Goal: Download file/media

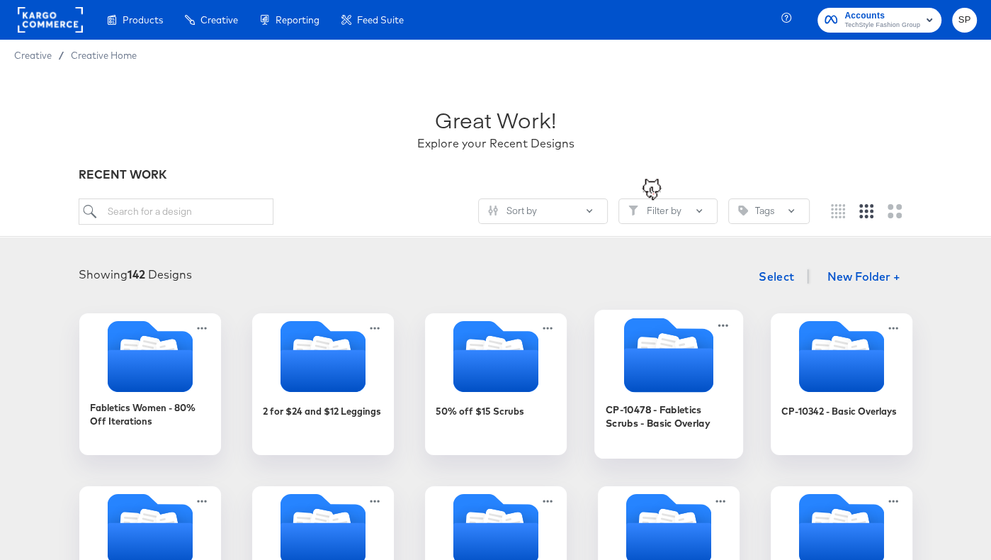
click at [647, 352] on icon "Folder" at bounding box center [668, 370] width 89 height 44
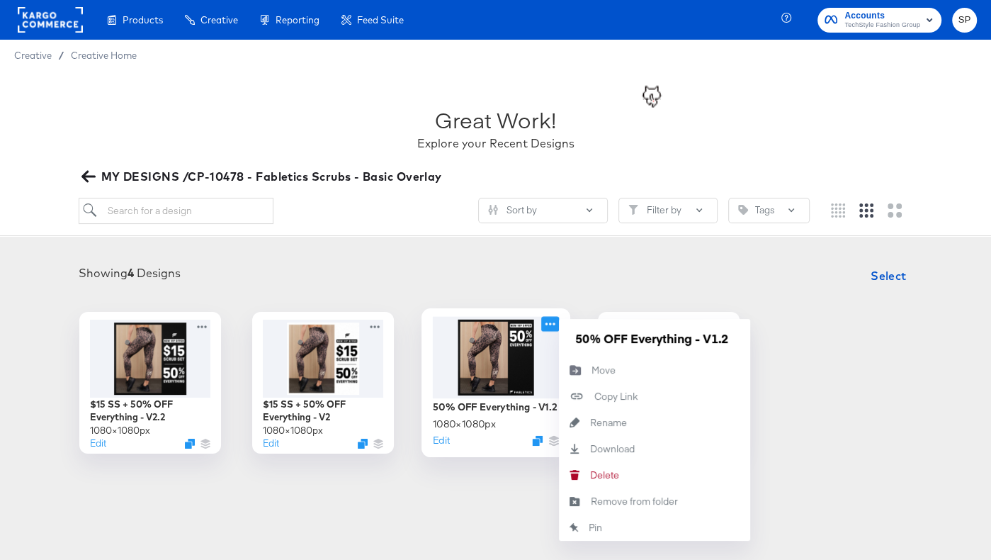
click at [547, 327] on icon at bounding box center [550, 323] width 18 height 15
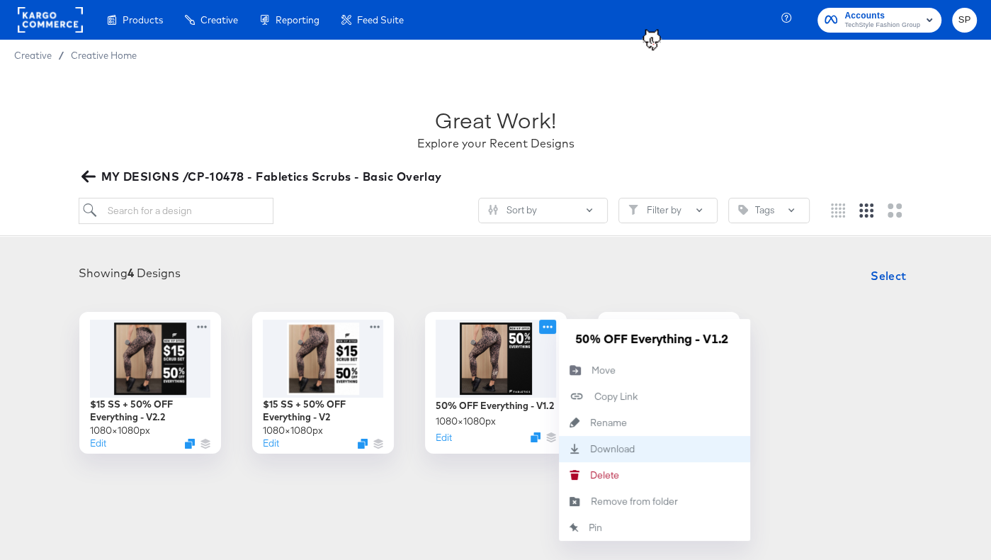
click at [590, 449] on div "Download Download" at bounding box center [590, 449] width 0 height 0
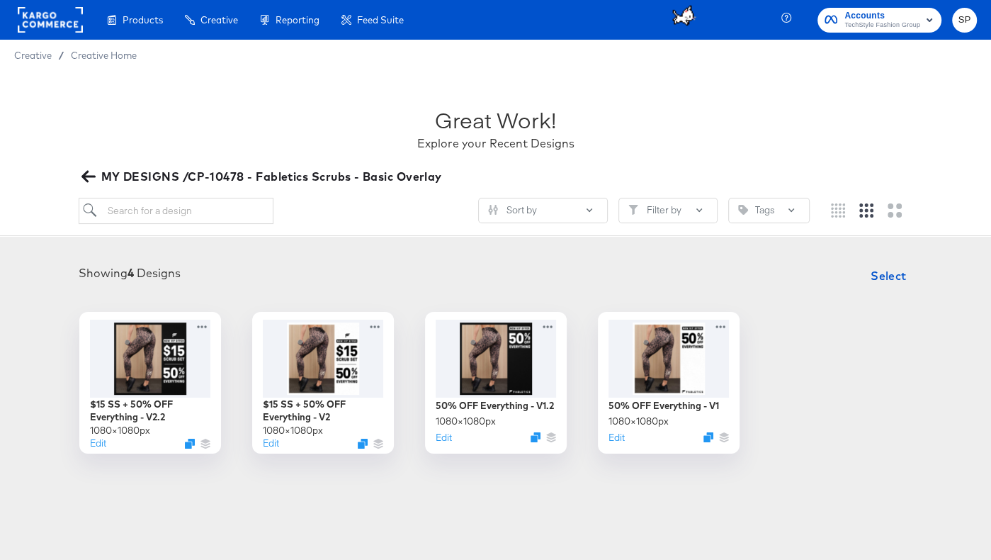
click at [437, 278] on div "Showing 4 Designs Select" at bounding box center [495, 275] width 963 height 28
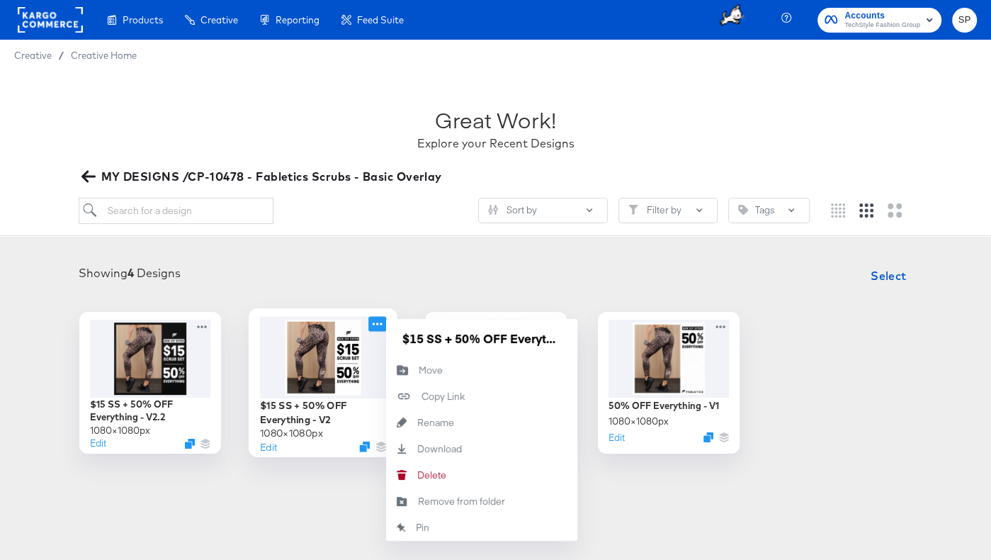
click at [375, 325] on icon at bounding box center [377, 323] width 18 height 15
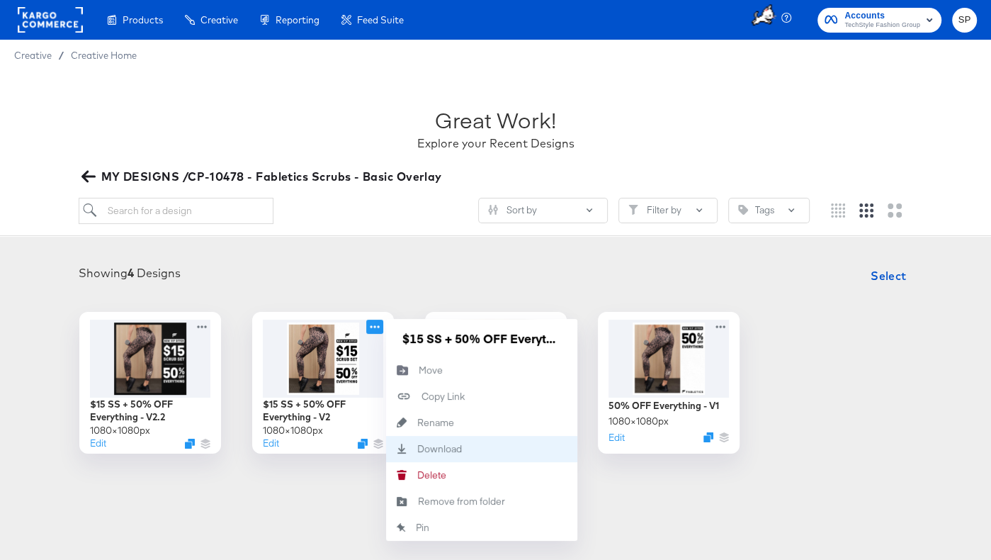
click at [417, 449] on div "Download Download" at bounding box center [417, 449] width 0 height 0
click at [85, 175] on icon "button" at bounding box center [87, 176] width 13 height 11
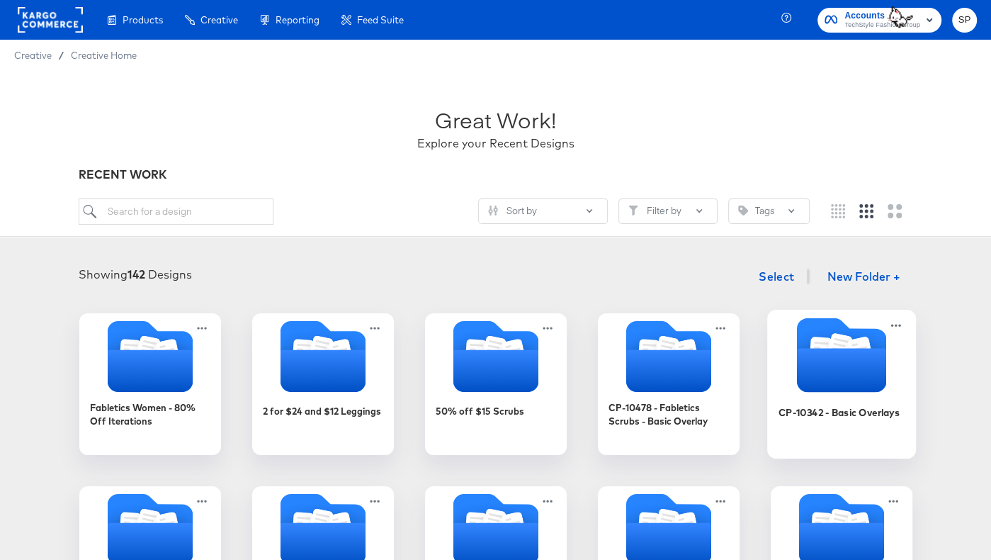
click at [647, 368] on icon "Folder" at bounding box center [840, 370] width 89 height 44
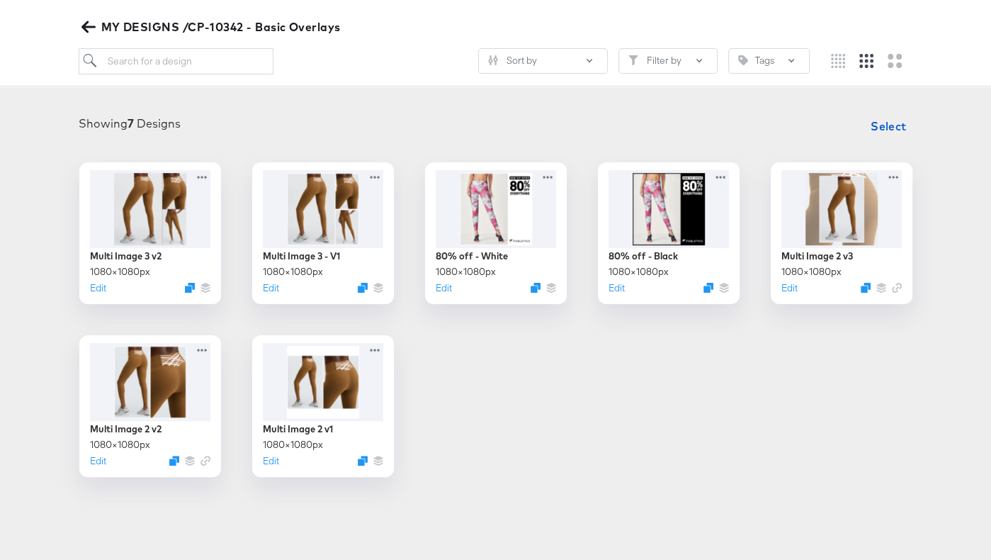
scroll to position [154, 0]
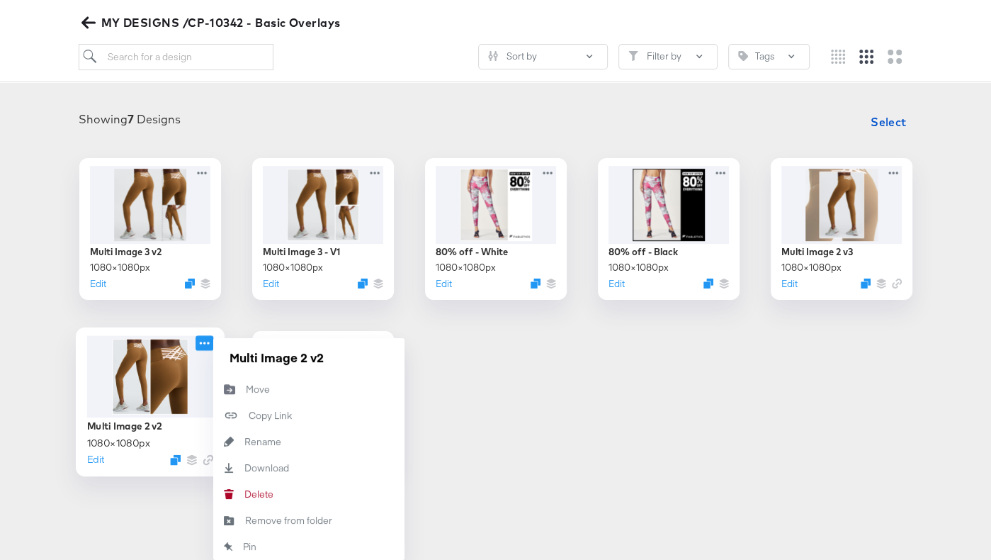
click at [205, 341] on icon at bounding box center [205, 342] width 18 height 15
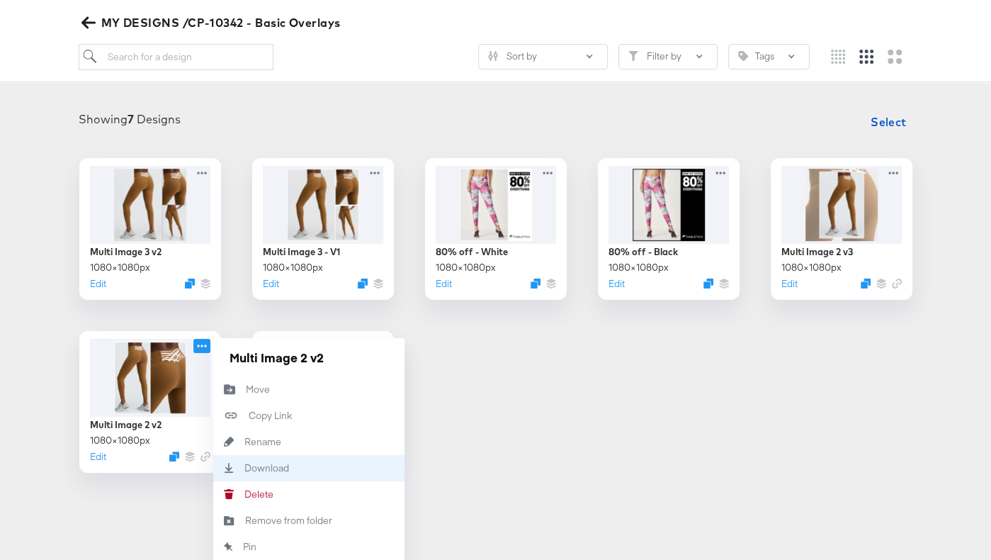
click at [240, 463] on icon "Download" at bounding box center [228, 468] width 31 height 10
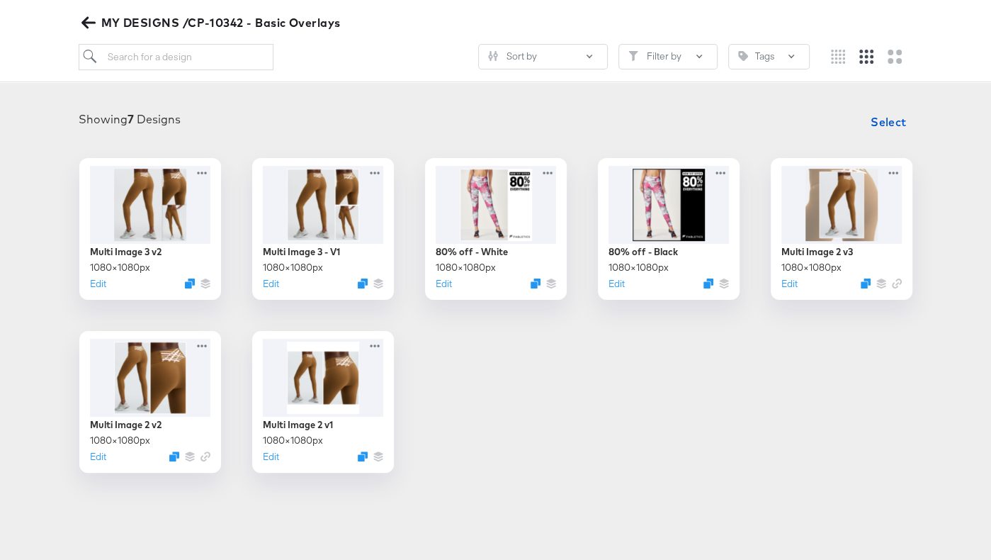
click at [598, 346] on div "Multi Image 3 v2 1080 × 1080 px Edit Multi Image 3 - V1 1080 × 1080 px Edit 80%…" at bounding box center [495, 315] width 963 height 315
click at [647, 168] on icon at bounding box center [896, 169] width 18 height 15
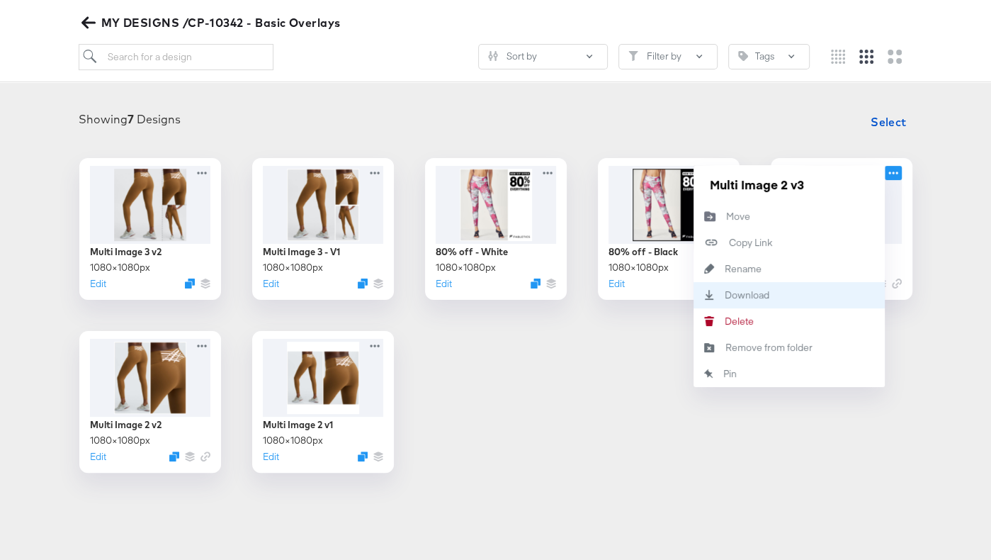
click at [647, 291] on div "Download Download" at bounding box center [789, 295] width 191 height 26
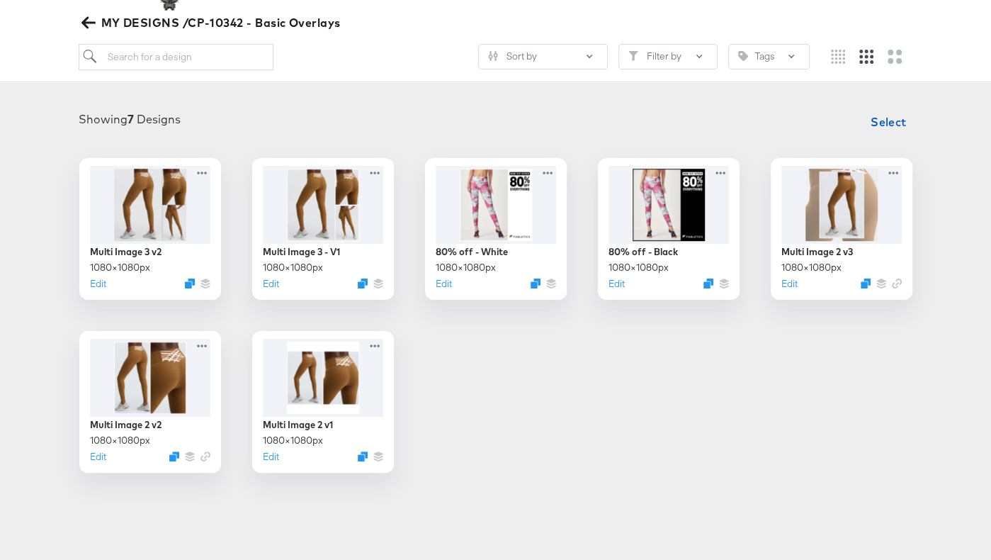
click at [609, 402] on div "Multi Image 3 v2 1080 × 1080 px Edit Multi Image 3 - V1 1080 × 1080 px Edit 80%…" at bounding box center [495, 315] width 963 height 315
click at [570, 445] on div "Multi Image 3 v2 1080 × 1080 px Edit Multi Image 3 - V1 1080 × 1080 px Edit 80%…" at bounding box center [495, 315] width 963 height 315
click at [94, 25] on icon "button" at bounding box center [87, 22] width 13 height 13
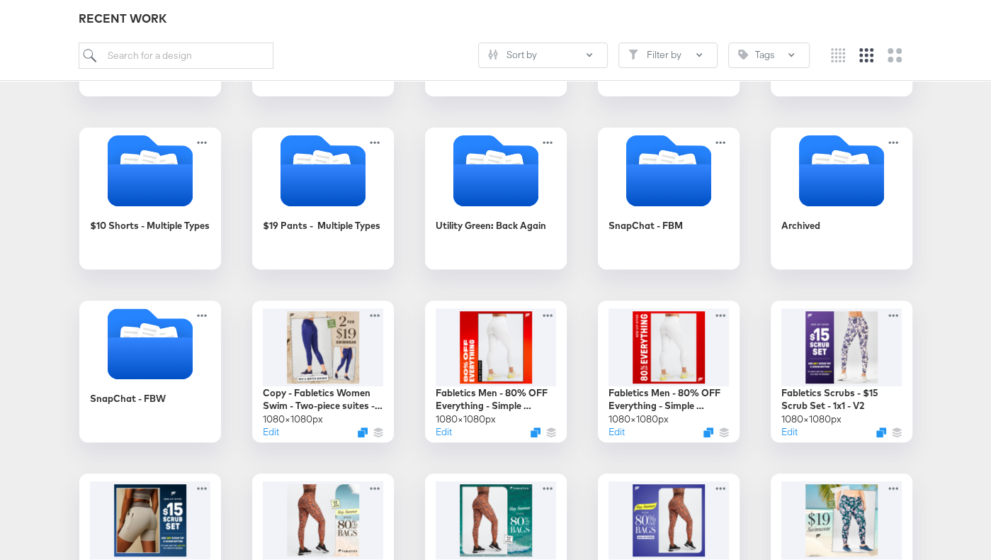
scroll to position [356, 0]
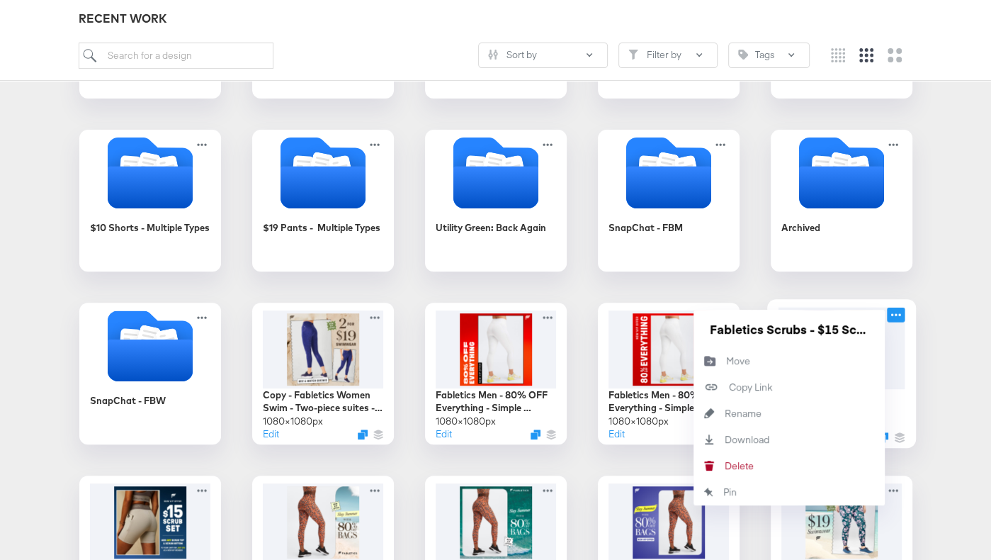
click at [647, 312] on icon at bounding box center [896, 314] width 18 height 15
click at [647, 443] on div "Download Download" at bounding box center [789, 440] width 191 height 26
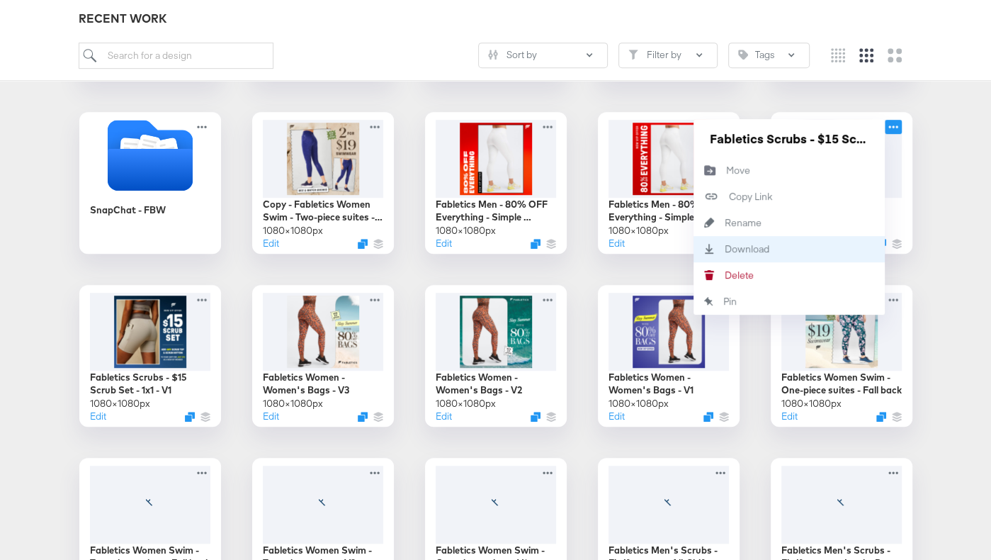
scroll to position [553, 0]
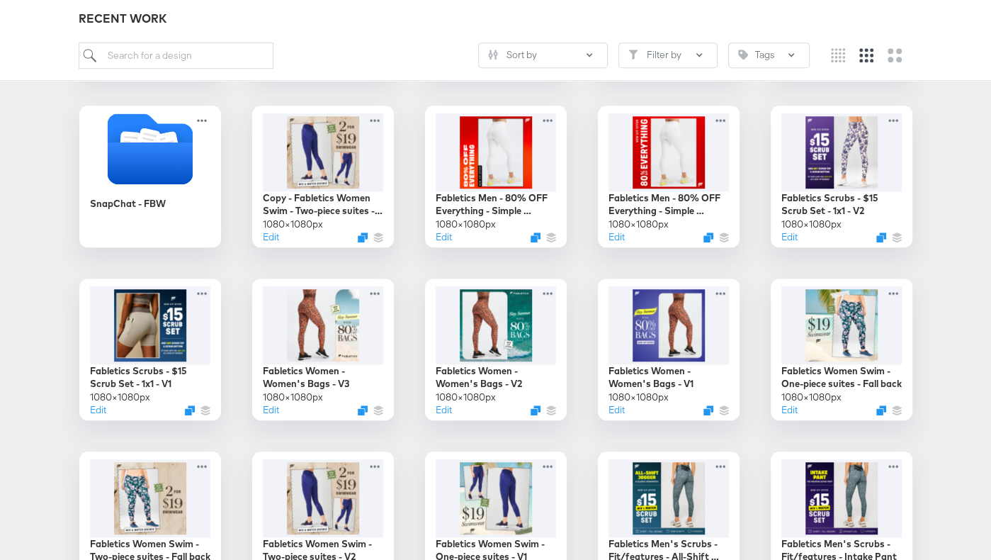
click at [647, 405] on div "Fabletics Women - 80% Off Iterations 2 for $24 and $12 Leggings 50% off $15 Scr…" at bounding box center [495, 263] width 963 height 1006
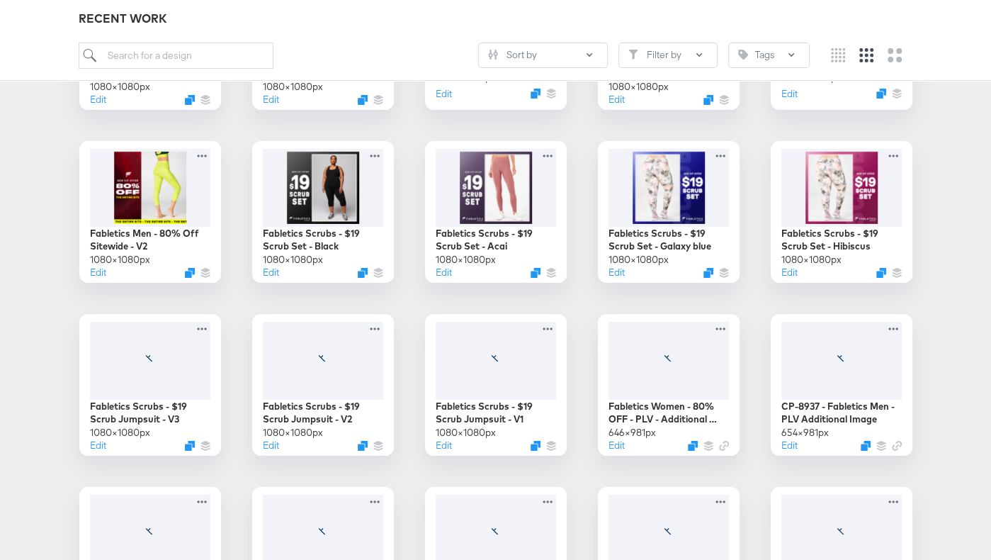
scroll to position [3625, 0]
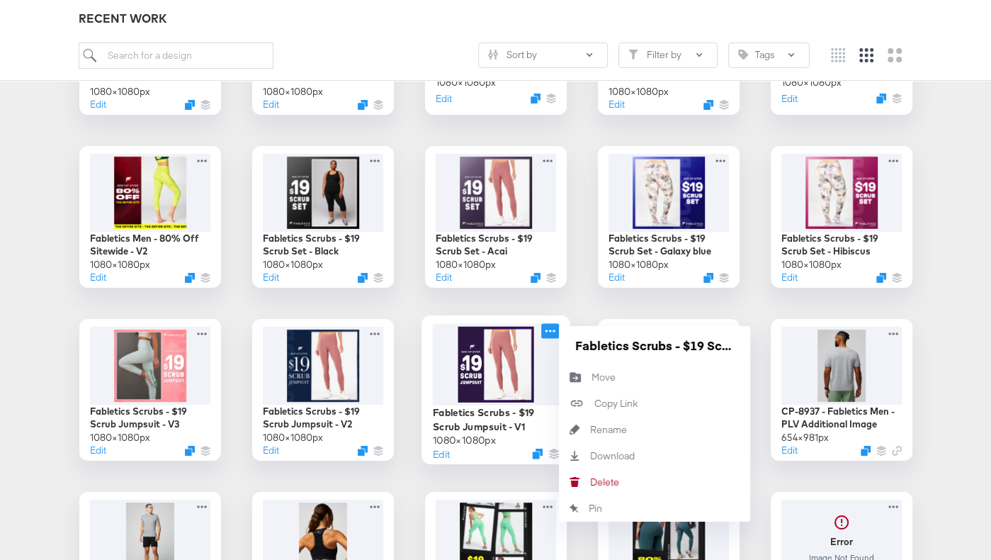
click at [554, 331] on icon at bounding box center [550, 330] width 18 height 15
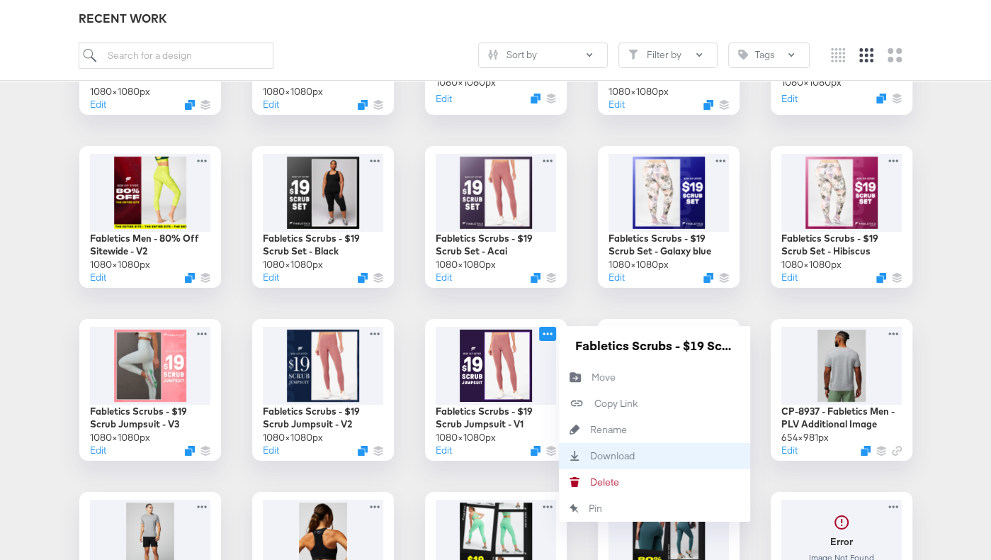
click at [572, 451] on icon "Download" at bounding box center [574, 456] width 31 height 10
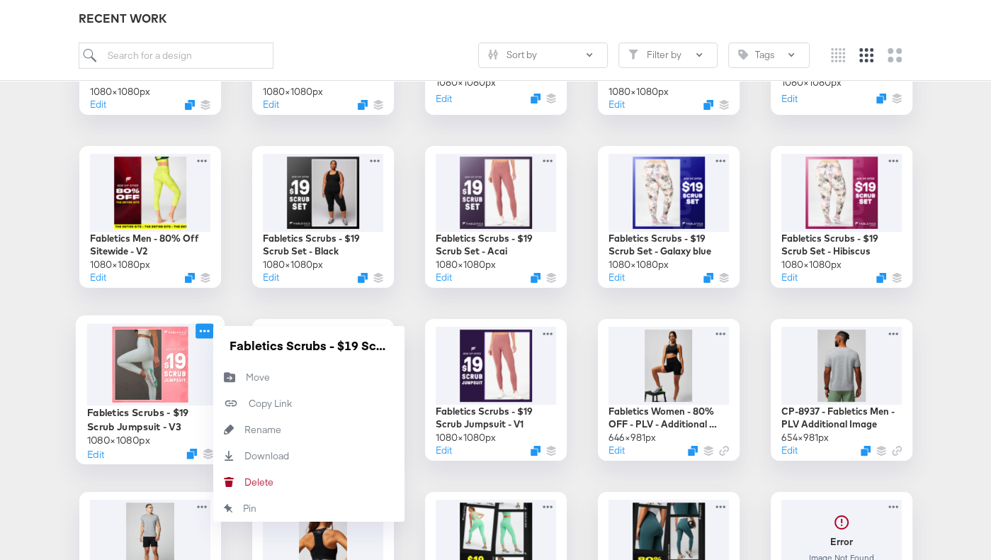
click at [201, 332] on icon at bounding box center [205, 330] width 18 height 15
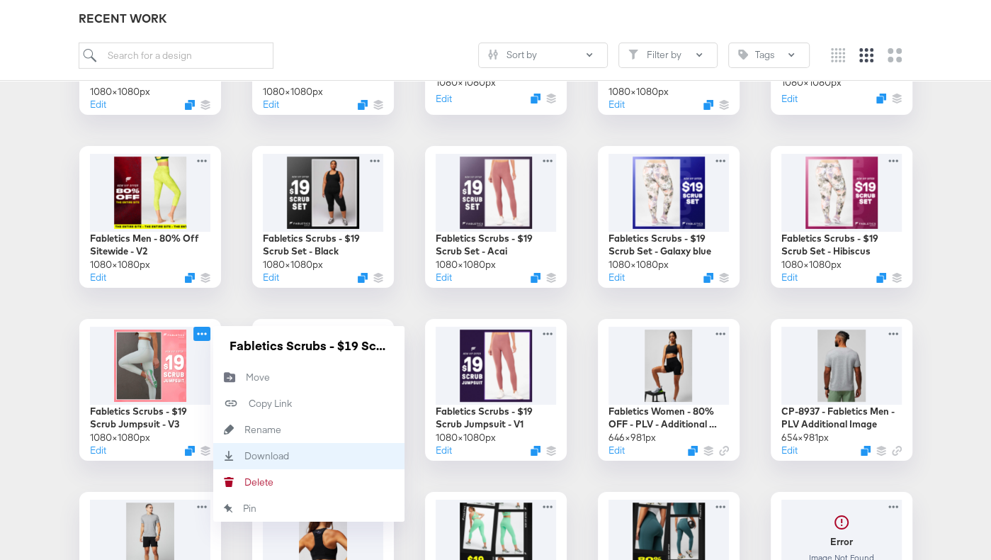
click at [237, 454] on icon "Download" at bounding box center [228, 456] width 31 height 10
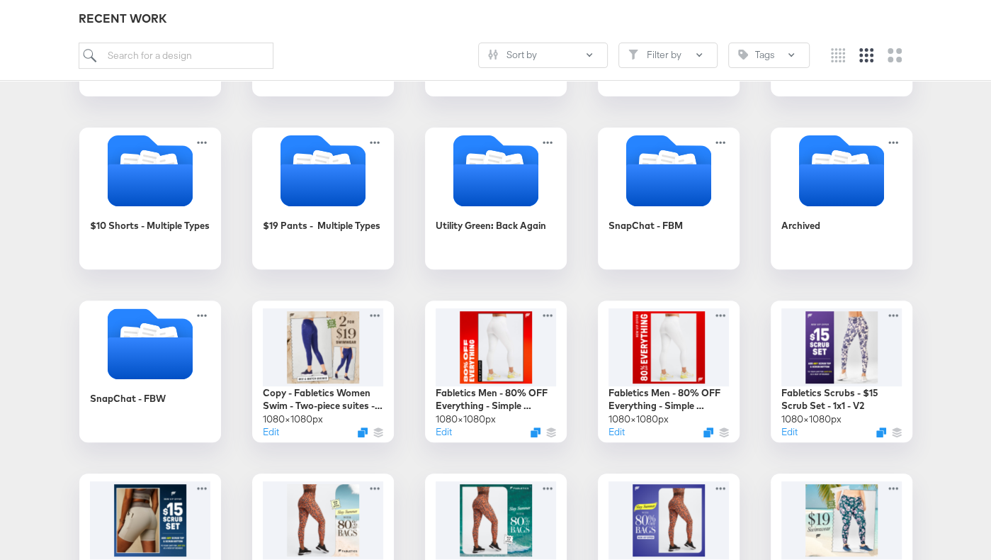
scroll to position [0, 0]
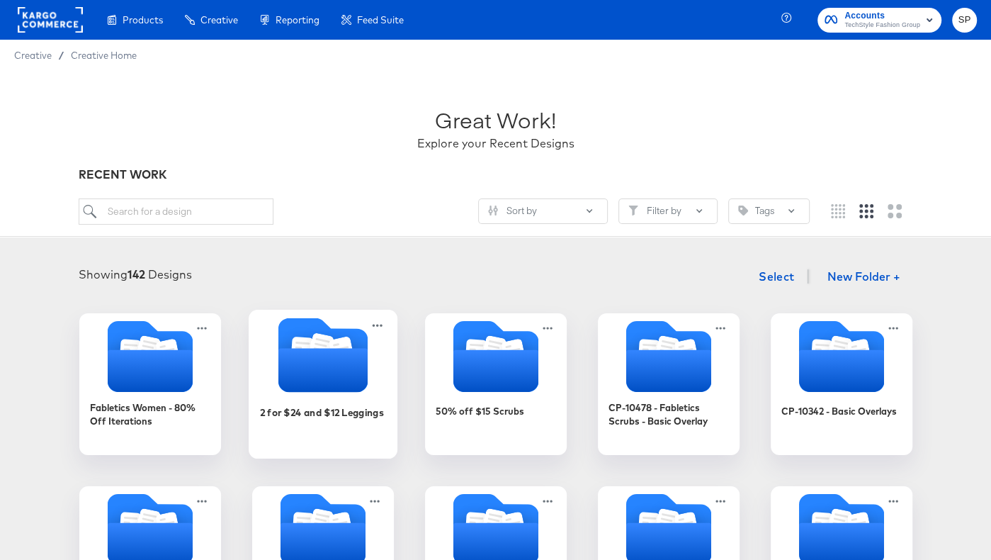
click at [329, 361] on icon "Folder" at bounding box center [322, 370] width 89 height 44
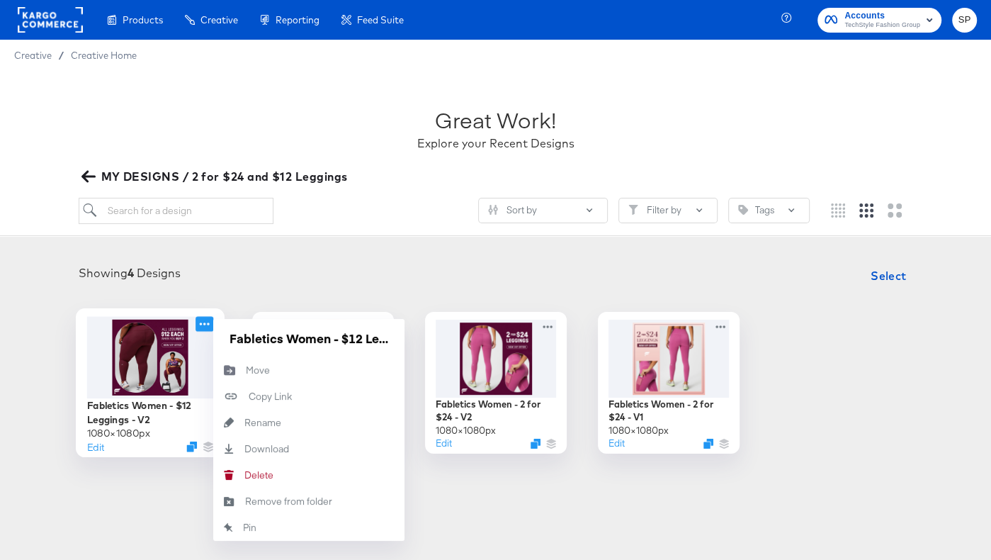
click at [208, 322] on icon at bounding box center [205, 323] width 18 height 15
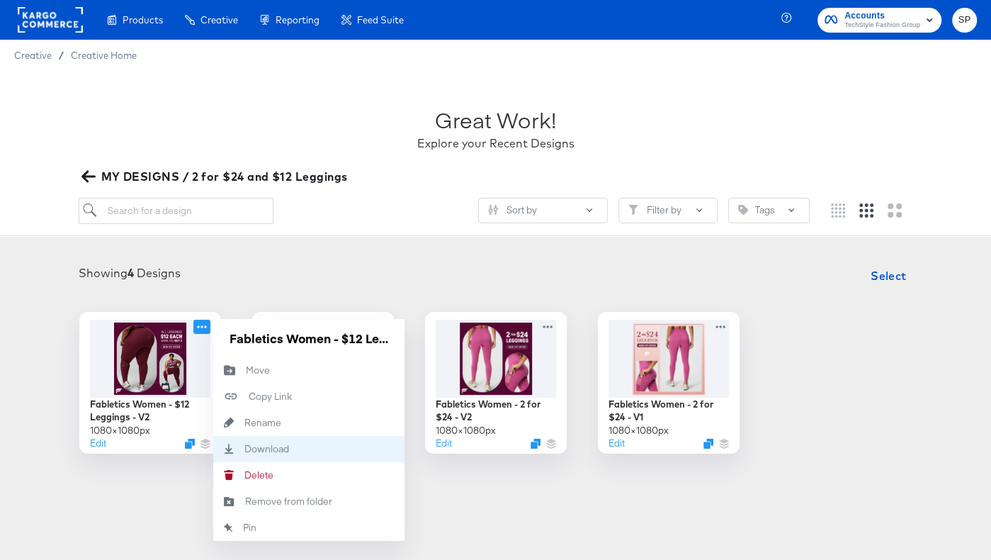
click at [244, 449] on div "Download Download" at bounding box center [244, 449] width 0 height 0
click at [366, 266] on div "Showing 4 Designs Select" at bounding box center [495, 275] width 963 height 28
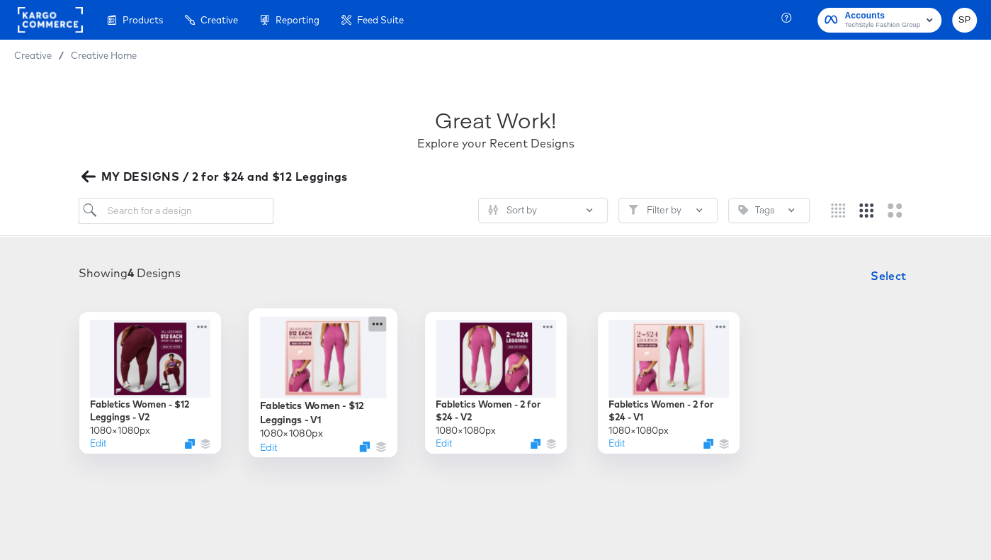
click at [376, 325] on icon at bounding box center [377, 323] width 18 height 15
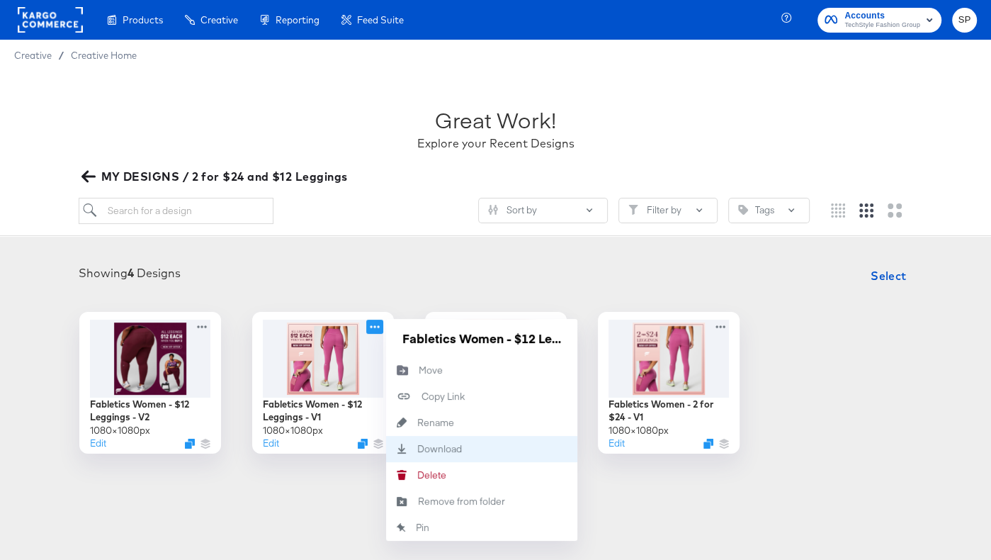
click at [417, 449] on div "Download Download" at bounding box center [417, 449] width 0 height 0
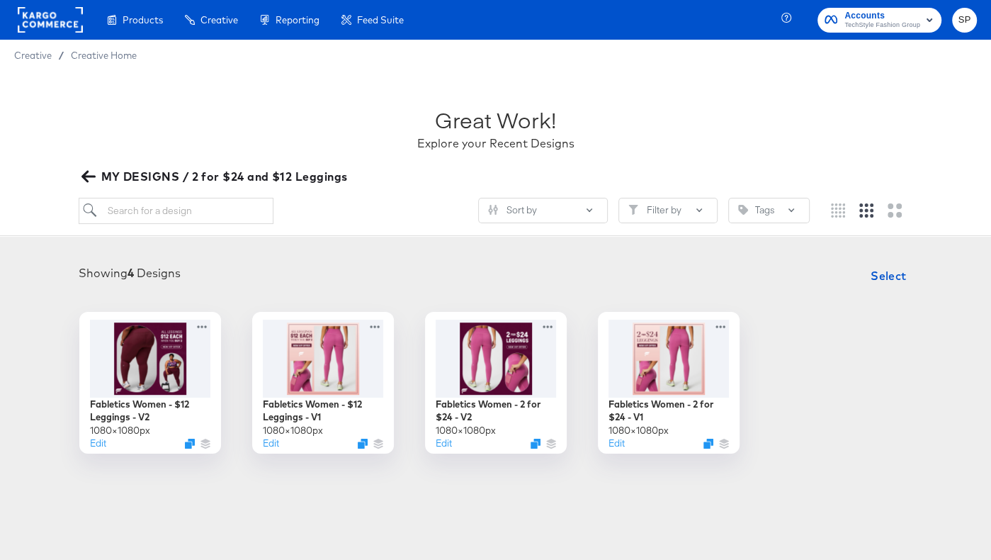
click at [527, 249] on div "Showing 4 Designs Select Fabletics Women - $12 Leggings - V2 1080 × 1080 px Edi…" at bounding box center [495, 357] width 991 height 220
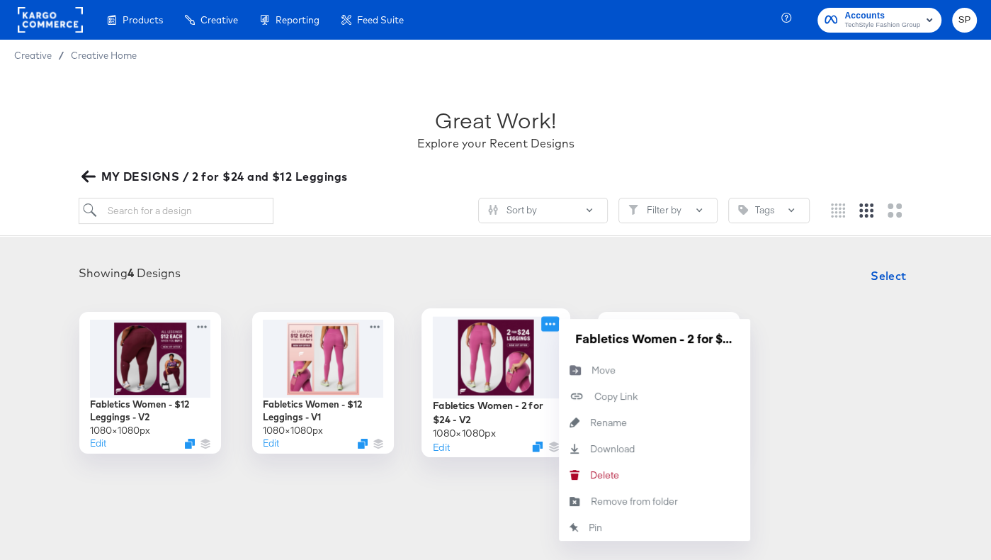
click at [551, 325] on icon at bounding box center [550, 323] width 18 height 15
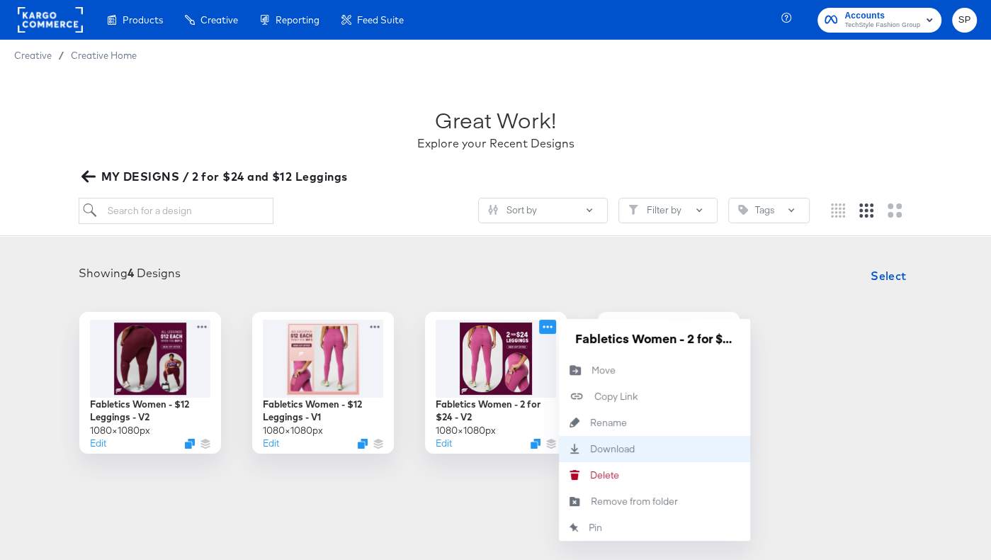
click at [590, 449] on div "Download Download" at bounding box center [590, 449] width 0 height 0
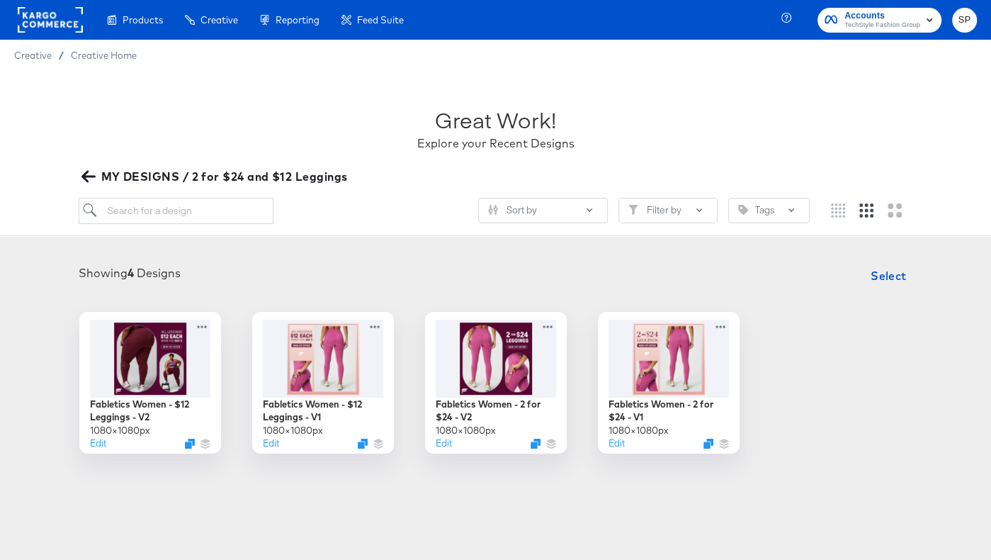
click at [596, 298] on div "Showing 4 Designs Select Fabletics Women - $12 Leggings - V2 1080 × 1080 px Edi…" at bounding box center [495, 357] width 963 height 192
click at [647, 325] on icon at bounding box center [723, 323] width 18 height 15
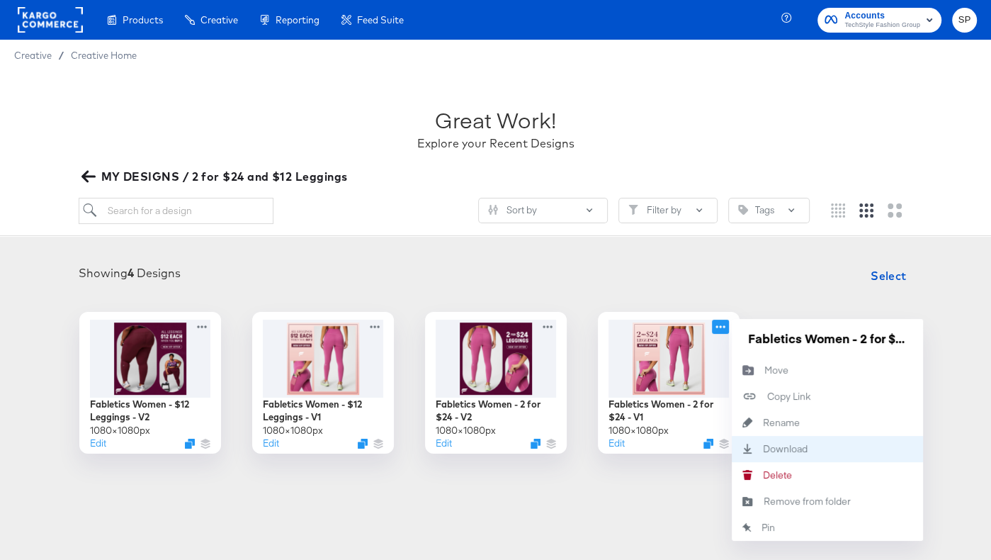
click at [647, 454] on div "Download Download" at bounding box center [827, 449] width 191 height 26
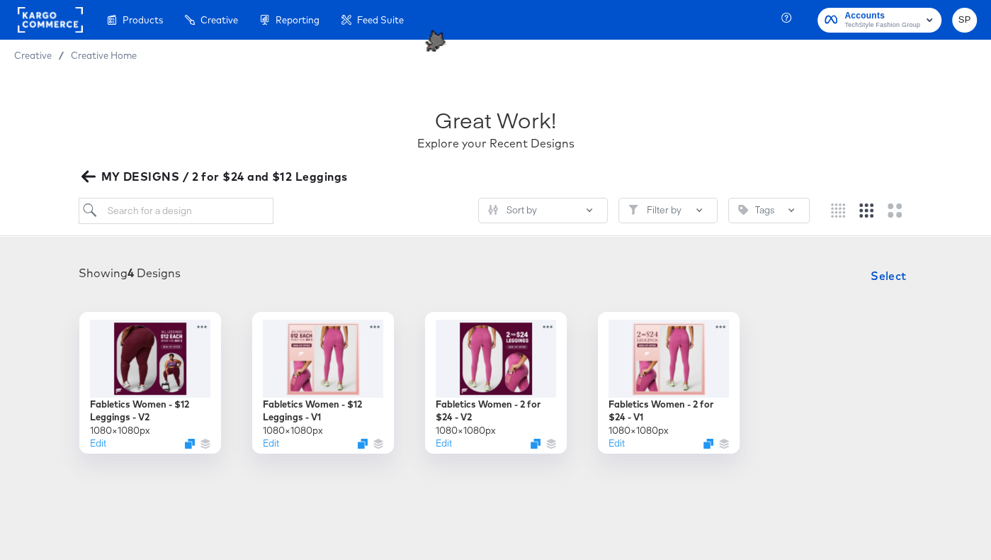
click at [81, 176] on icon "button" at bounding box center [87, 175] width 13 height 13
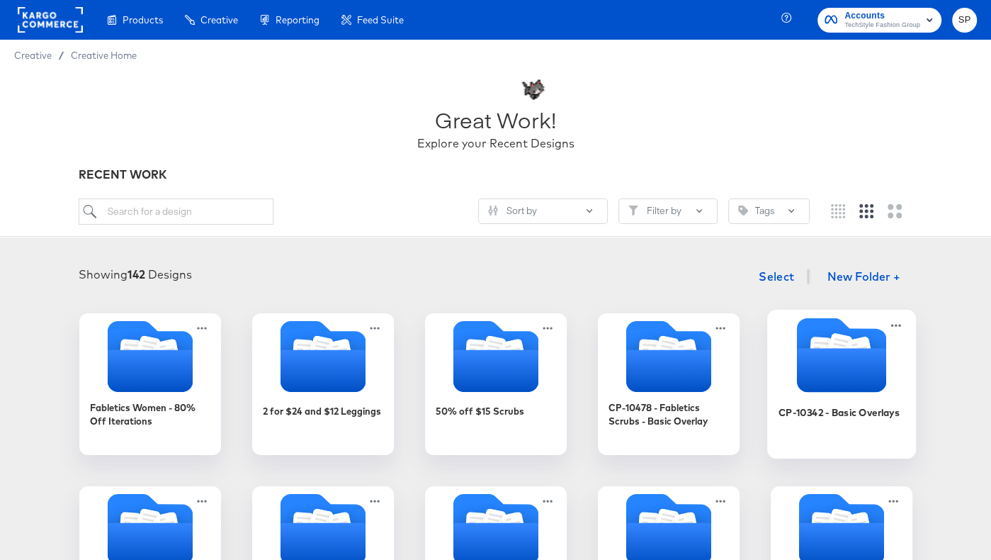
click at [647, 384] on icon "Folder" at bounding box center [840, 370] width 89 height 44
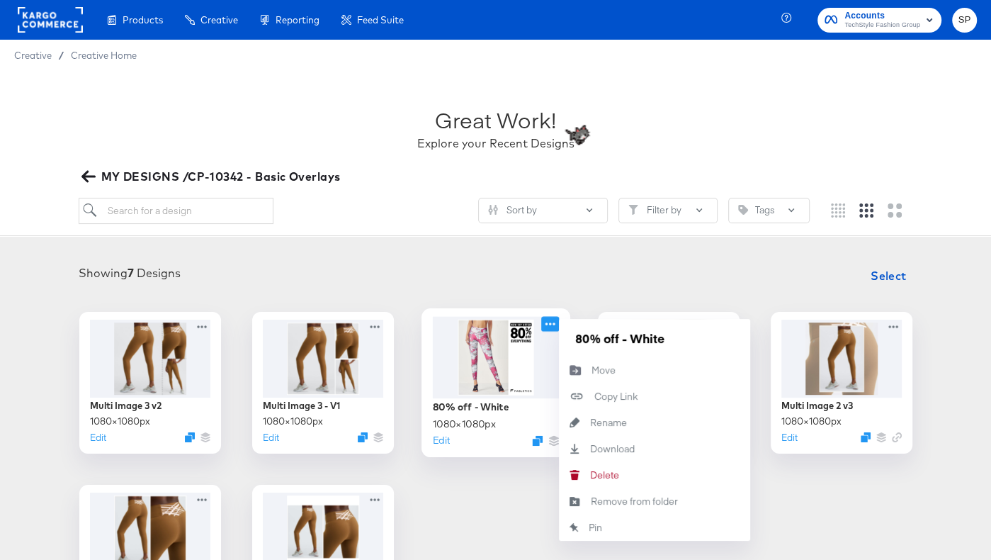
click at [551, 323] on icon at bounding box center [550, 323] width 18 height 15
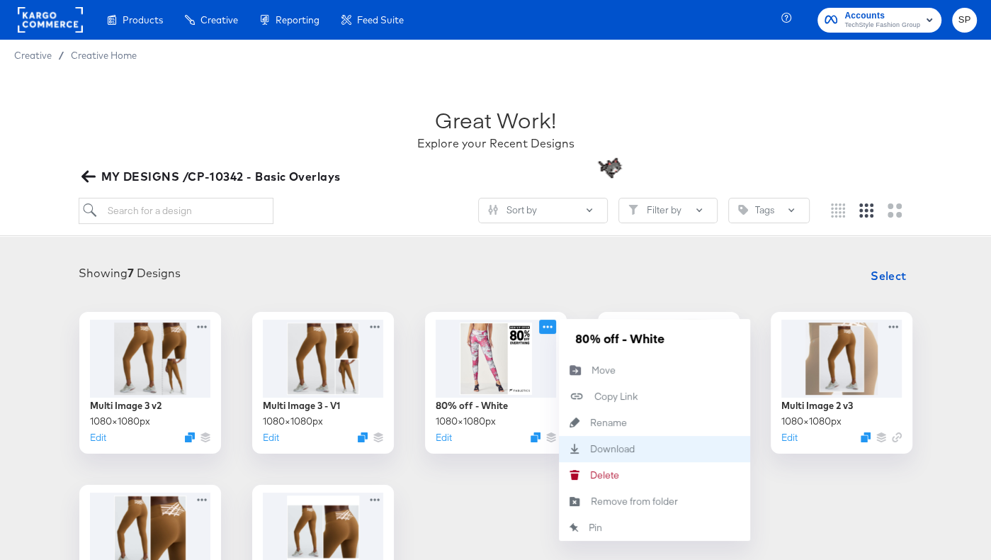
click at [590, 449] on div "Download Download" at bounding box center [590, 449] width 0 height 0
click at [86, 176] on icon "button" at bounding box center [87, 176] width 13 height 11
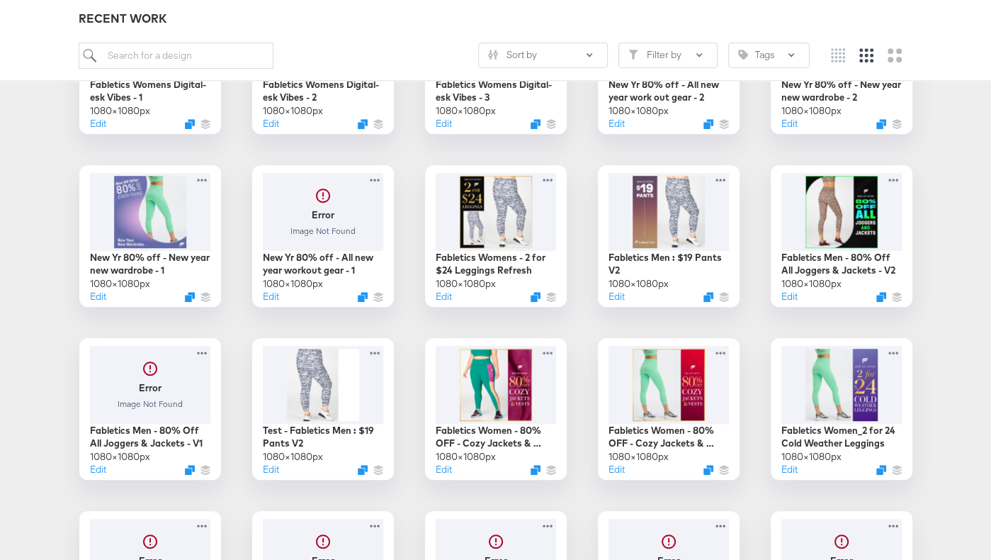
scroll to position [4467, 0]
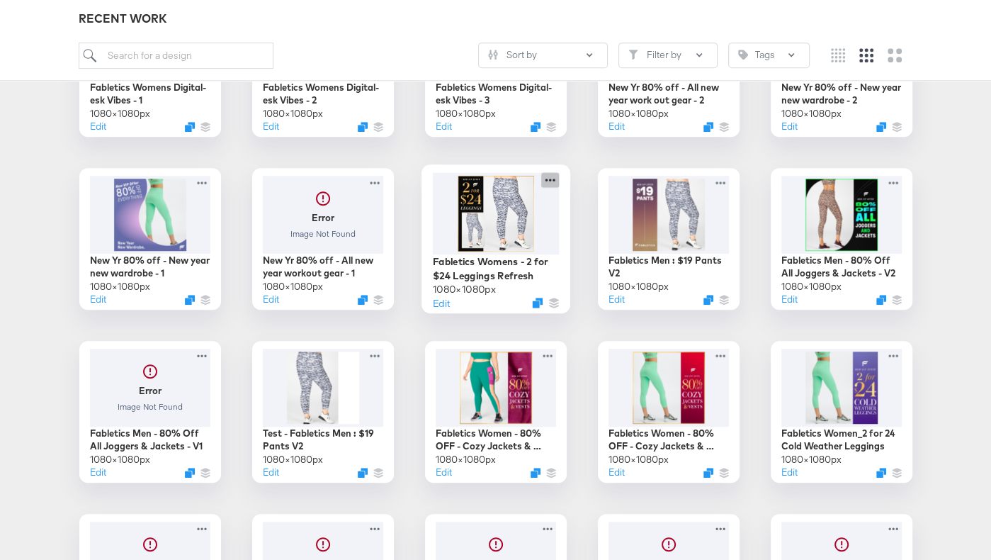
click at [551, 179] on icon at bounding box center [550, 179] width 18 height 15
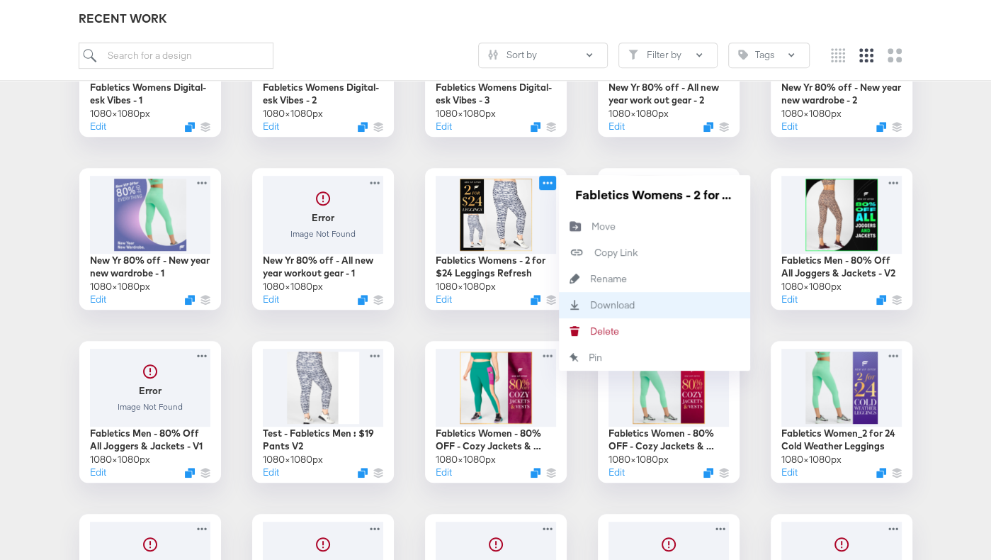
click at [580, 303] on icon "Download" at bounding box center [574, 305] width 31 height 10
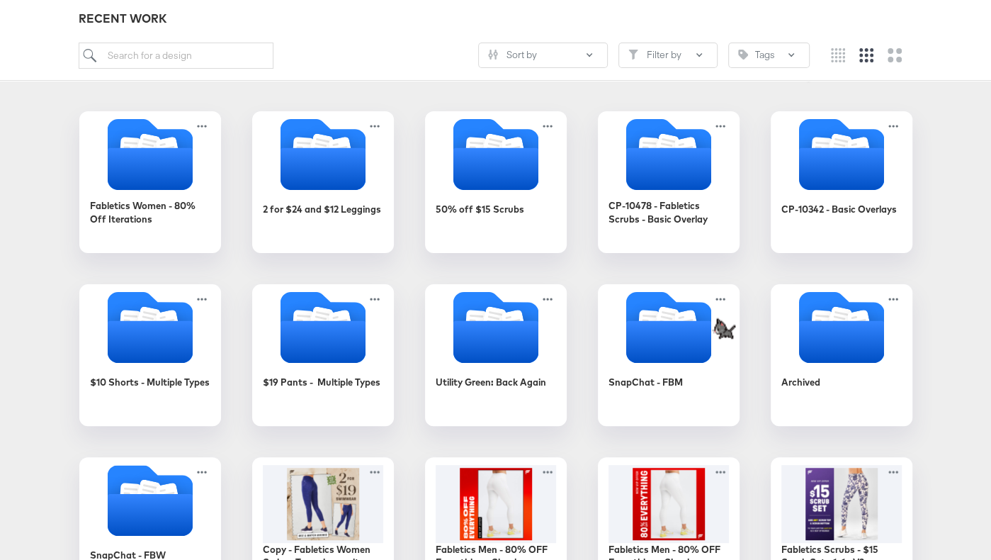
scroll to position [203, 0]
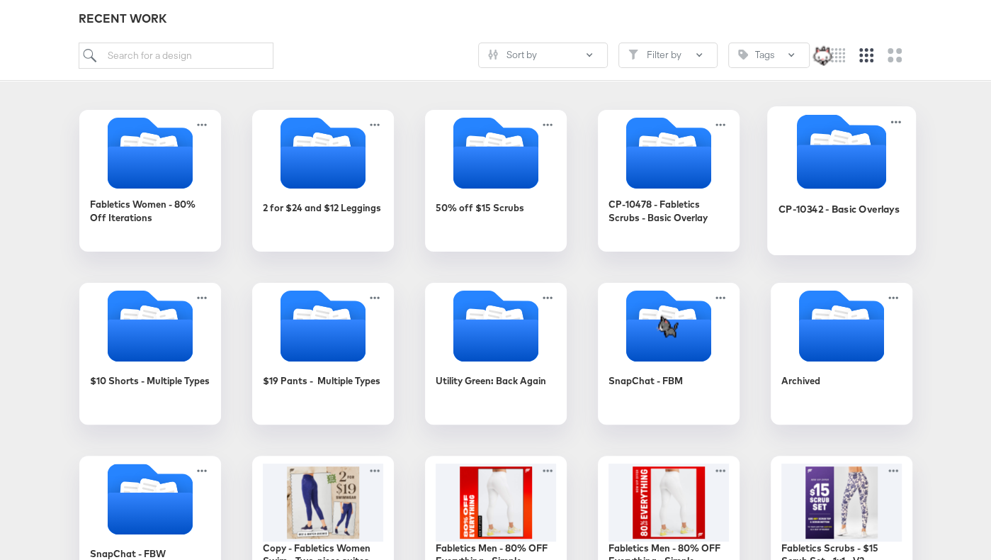
click at [647, 148] on icon "Folder" at bounding box center [840, 167] width 89 height 44
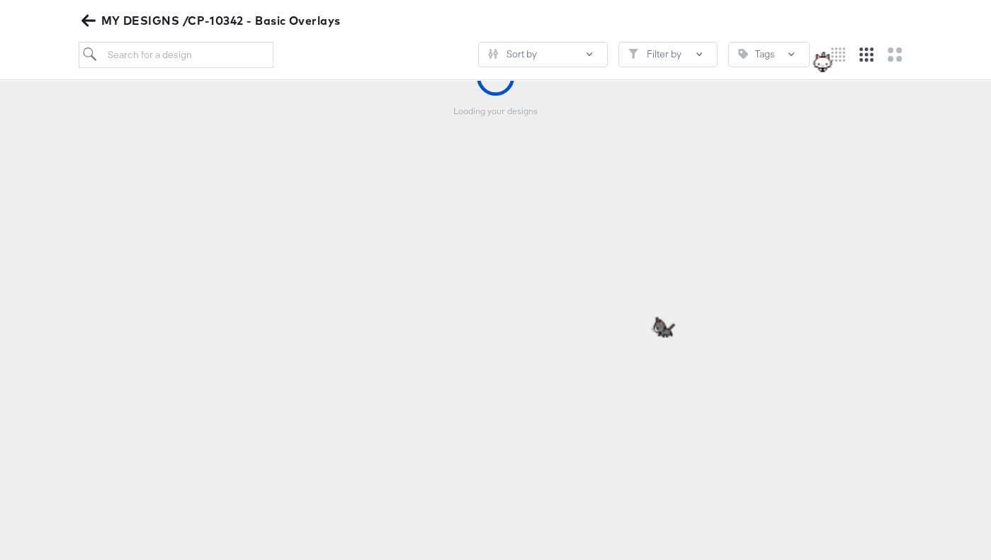
scroll to position [157, 0]
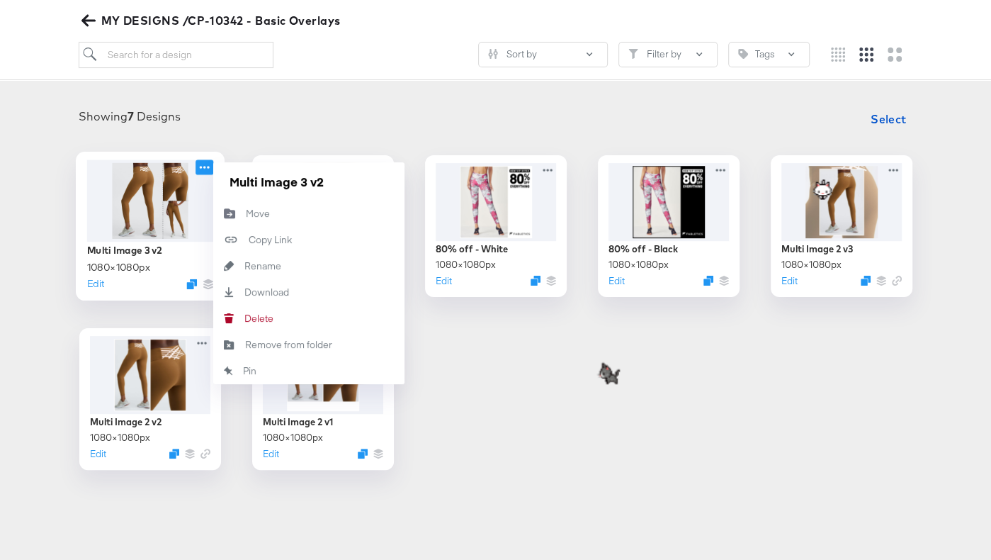
click at [207, 168] on icon at bounding box center [205, 166] width 18 height 15
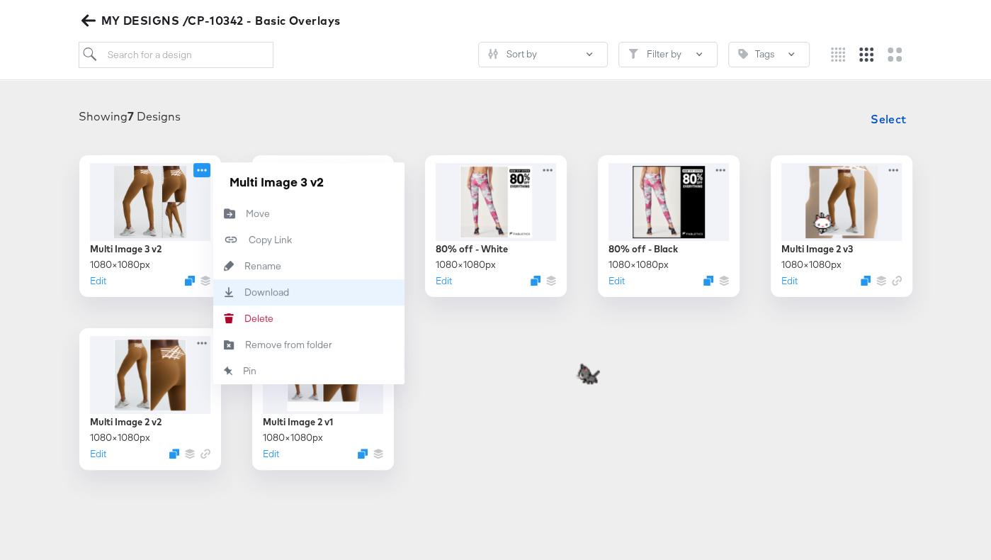
click at [244, 292] on div "Download Download" at bounding box center [244, 292] width 0 height 0
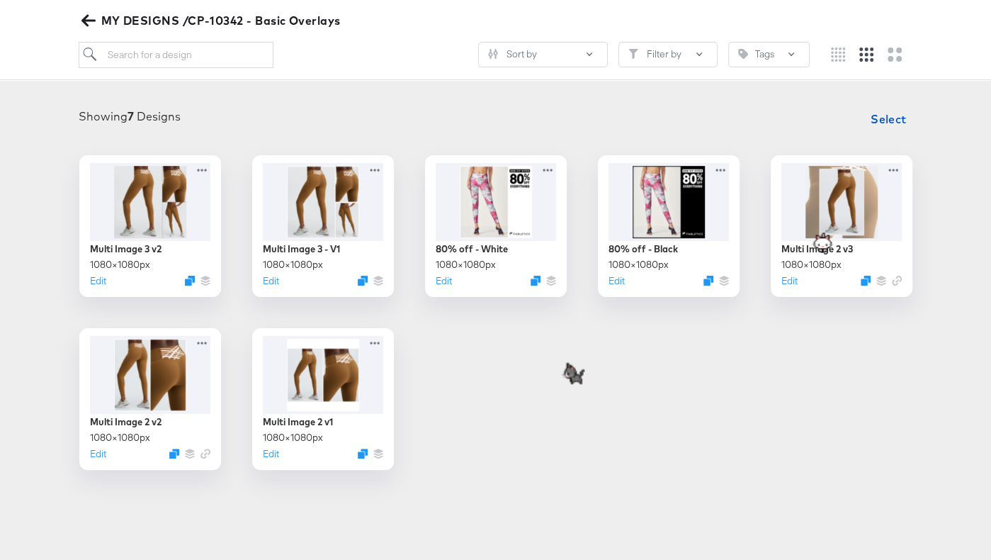
click at [365, 101] on div "Showing 7 Designs Select Multi Image 3 v2 1080 × 1080 px Edit Multi Image 3 - V…" at bounding box center [495, 287] width 991 height 393
click at [378, 162] on icon at bounding box center [377, 166] width 18 height 15
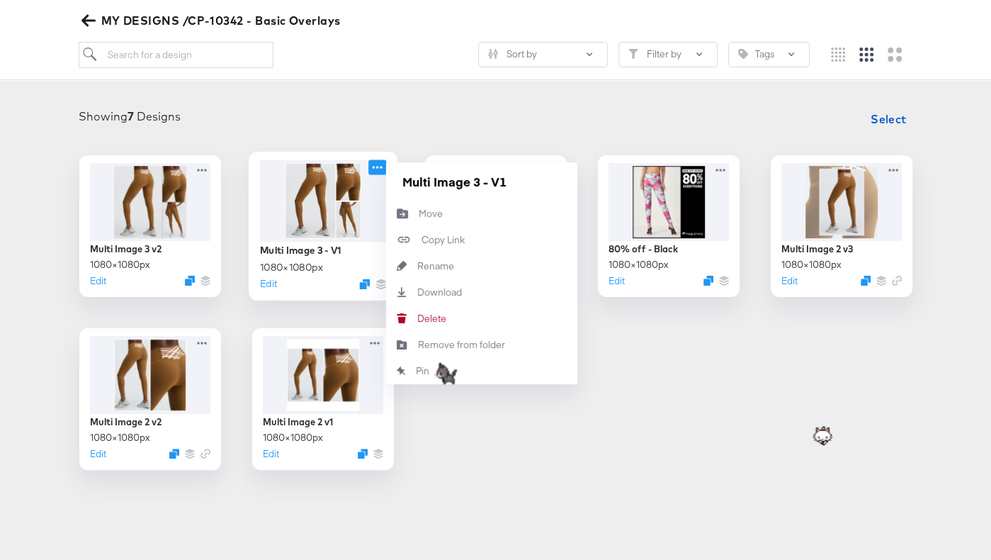
click at [378, 162] on icon at bounding box center [377, 166] width 18 height 15
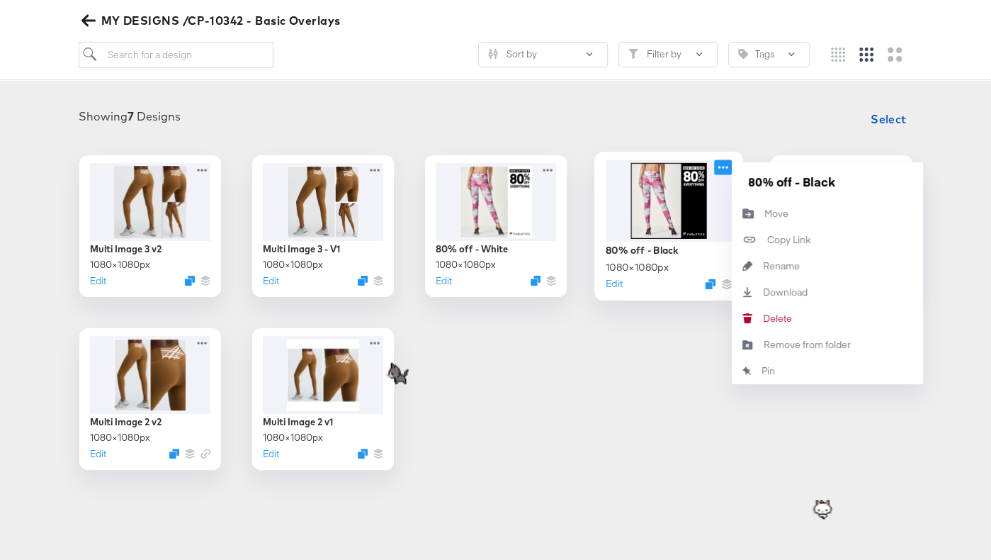
click at [647, 171] on icon at bounding box center [723, 166] width 18 height 15
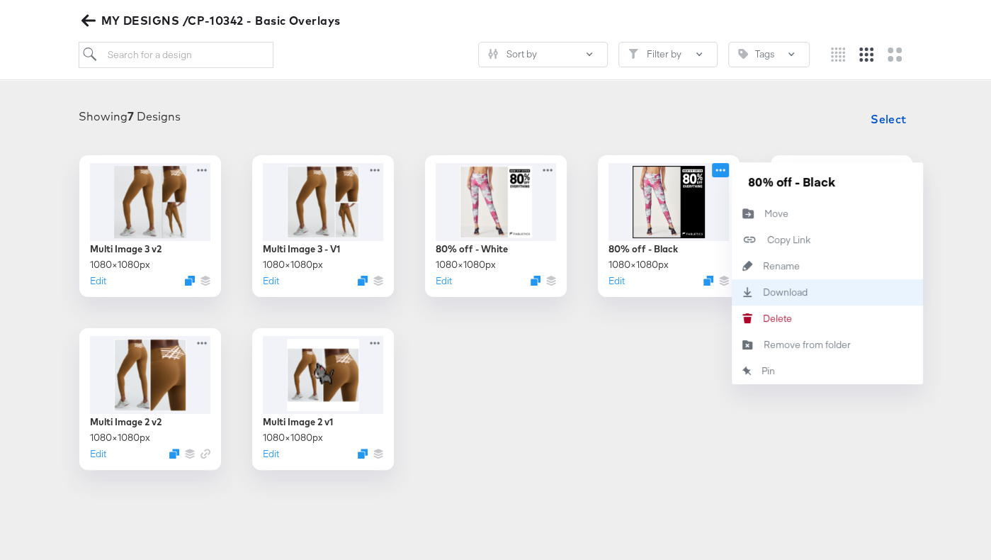
click at [647, 292] on div "Download Download" at bounding box center [763, 292] width 0 height 0
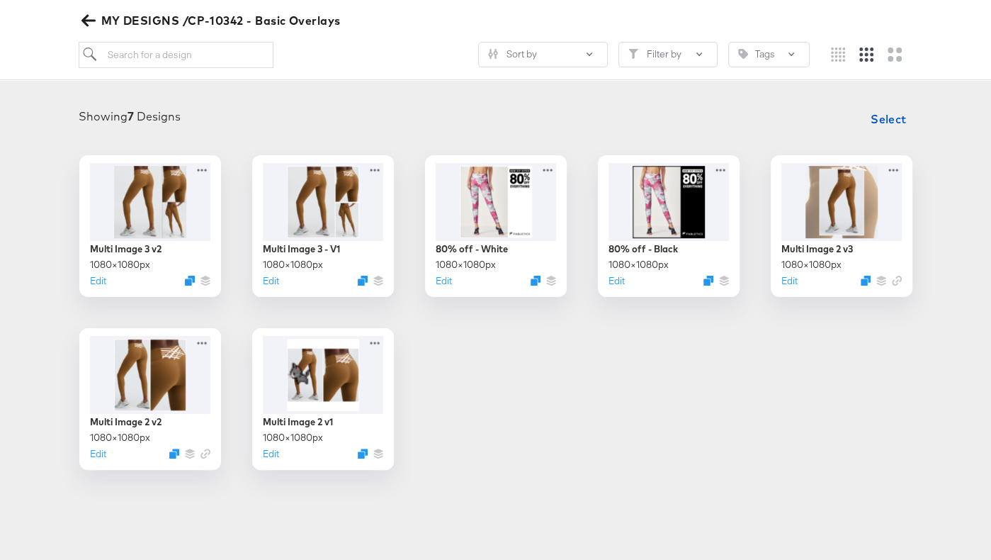
click at [421, 403] on div "Multi Image 3 v2 1080 × 1080 px Edit Multi Image 3 - V1 1080 × 1080 px Edit 80%…" at bounding box center [495, 312] width 963 height 315
click at [83, 20] on icon "button" at bounding box center [87, 20] width 13 height 11
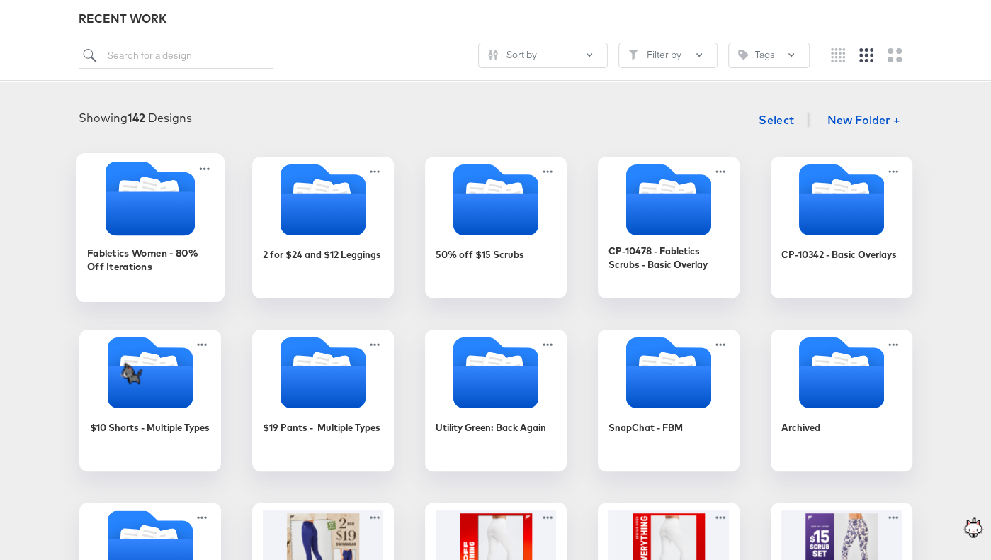
click at [145, 224] on icon "Folder" at bounding box center [149, 213] width 89 height 44
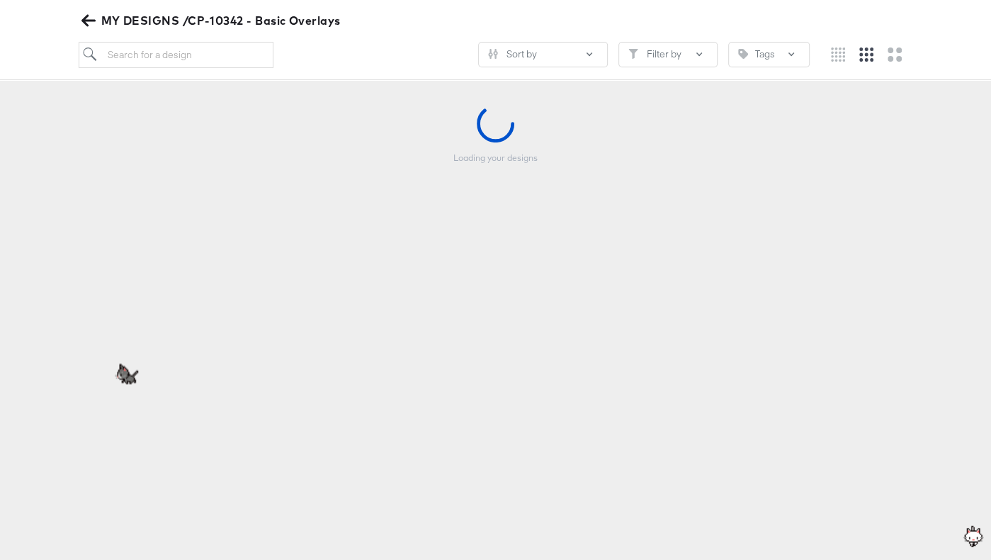
scroll to position [156, 0]
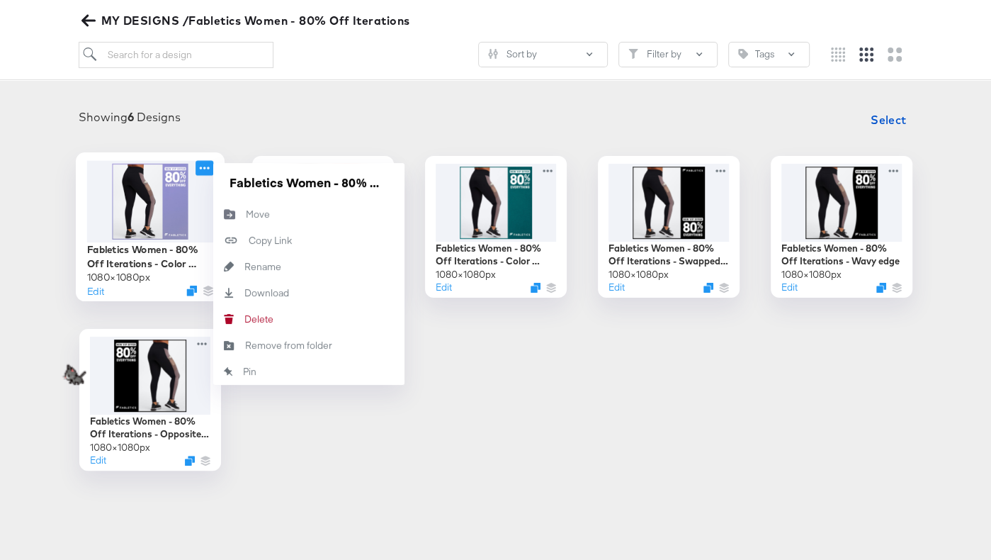
click at [205, 167] on icon at bounding box center [205, 167] width 18 height 15
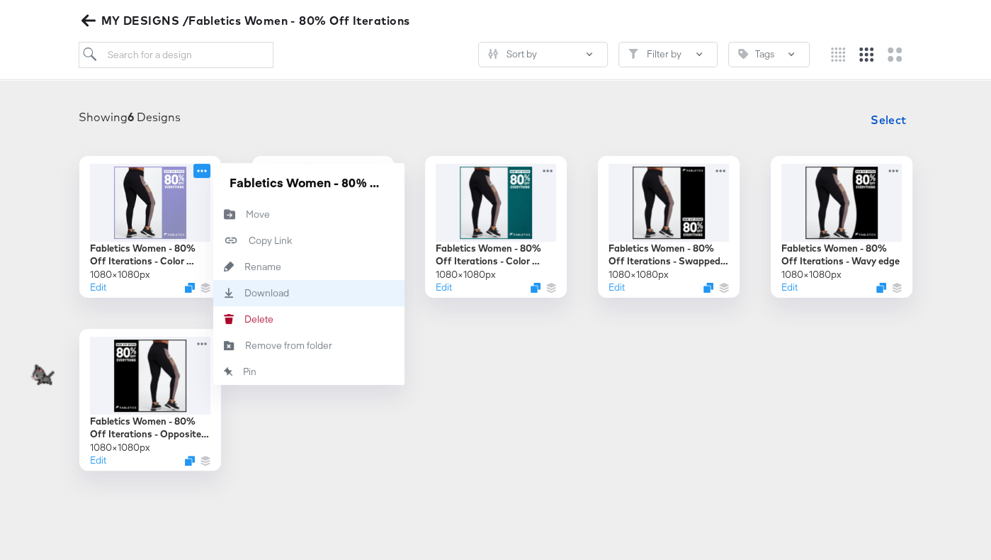
click at [253, 283] on div "Download Download" at bounding box center [308, 293] width 191 height 26
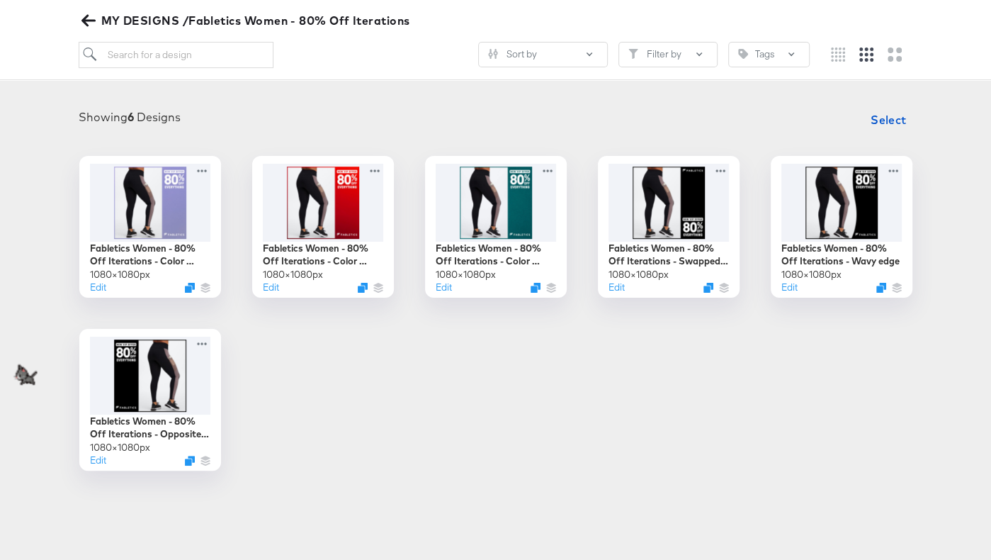
click at [348, 135] on div "Showing 6 Designs Select Fabletics Women - 80% Off Iterations - Color change C …" at bounding box center [495, 288] width 963 height 365
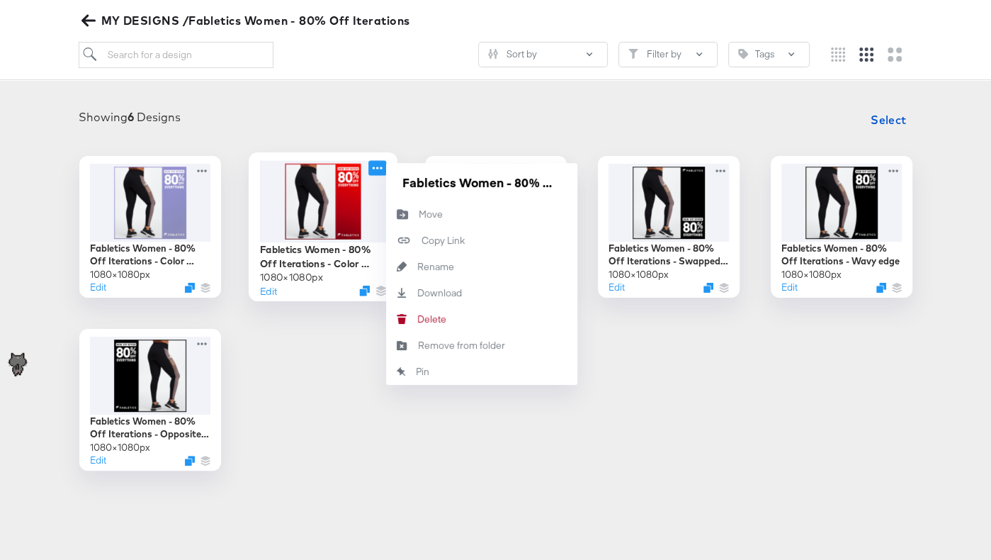
click at [375, 167] on icon at bounding box center [377, 167] width 18 height 15
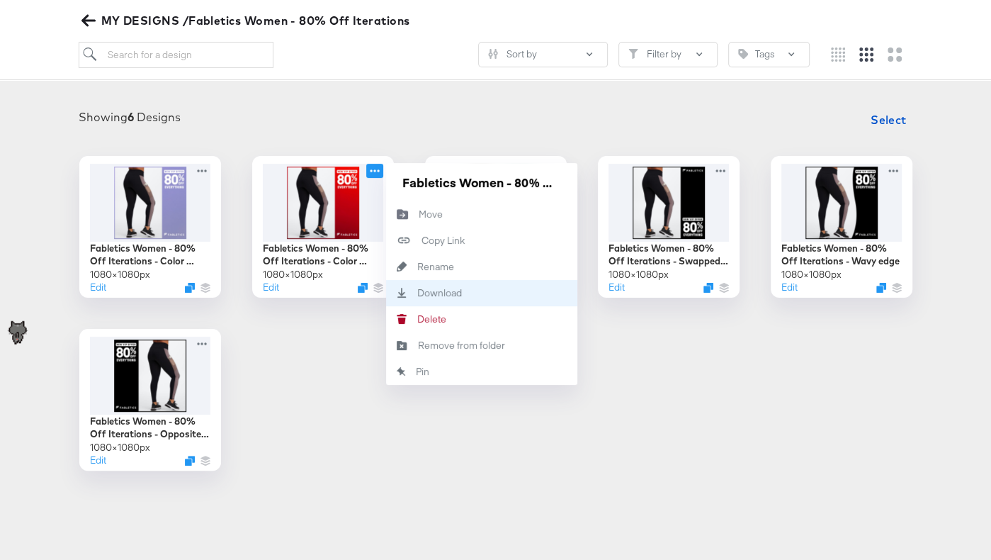
click at [417, 293] on div "Download Download" at bounding box center [417, 293] width 0 height 0
click at [473, 125] on div "Showing 6 Designs Select" at bounding box center [495, 120] width 963 height 28
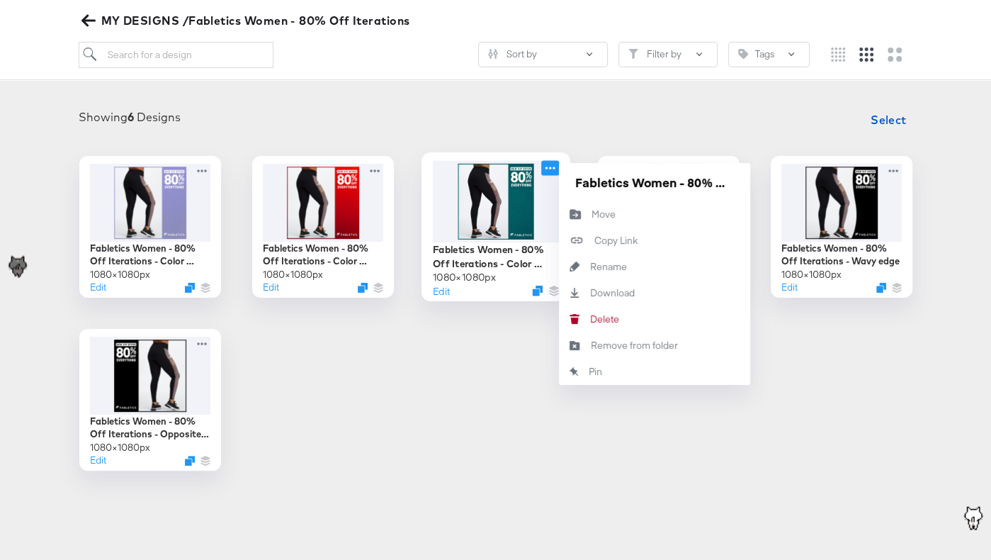
click at [545, 164] on icon at bounding box center [550, 167] width 18 height 15
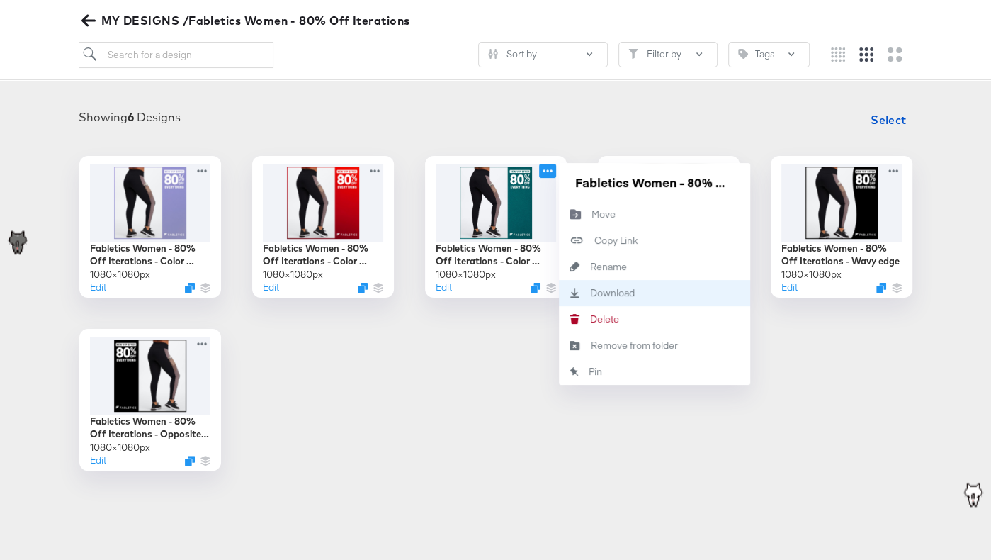
click at [590, 293] on div "Download Download" at bounding box center [590, 293] width 0 height 0
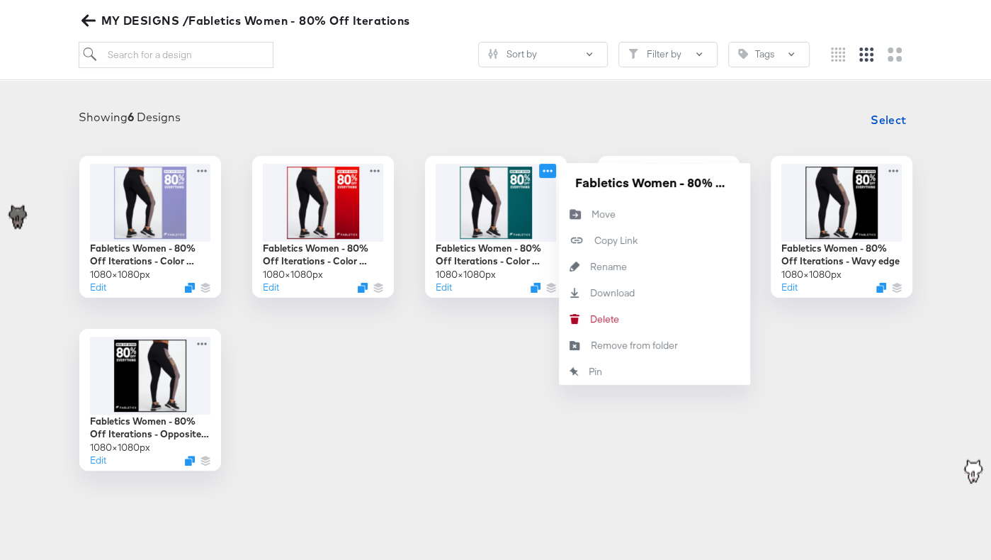
click at [577, 106] on div "Showing 6 Designs Select" at bounding box center [495, 120] width 963 height 28
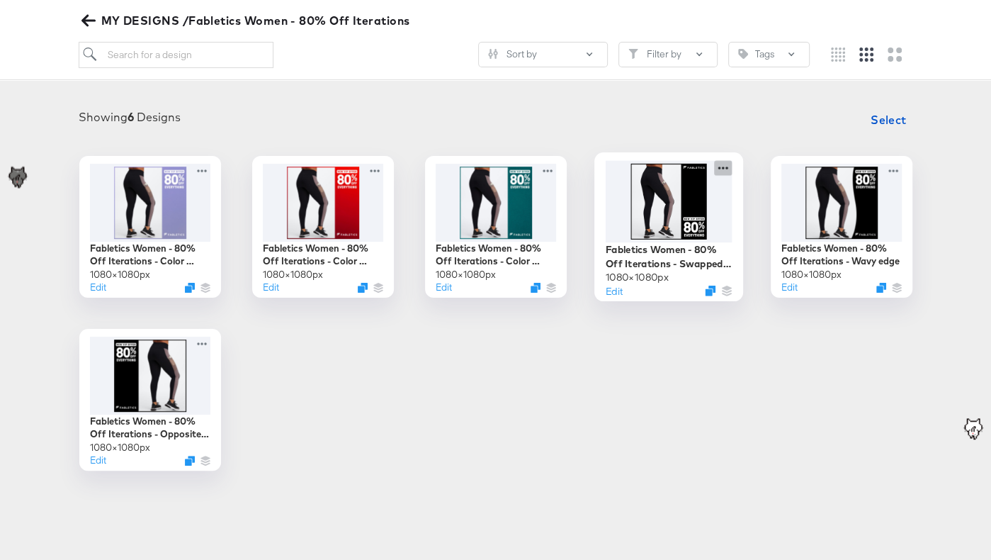
click at [647, 164] on icon at bounding box center [723, 167] width 18 height 15
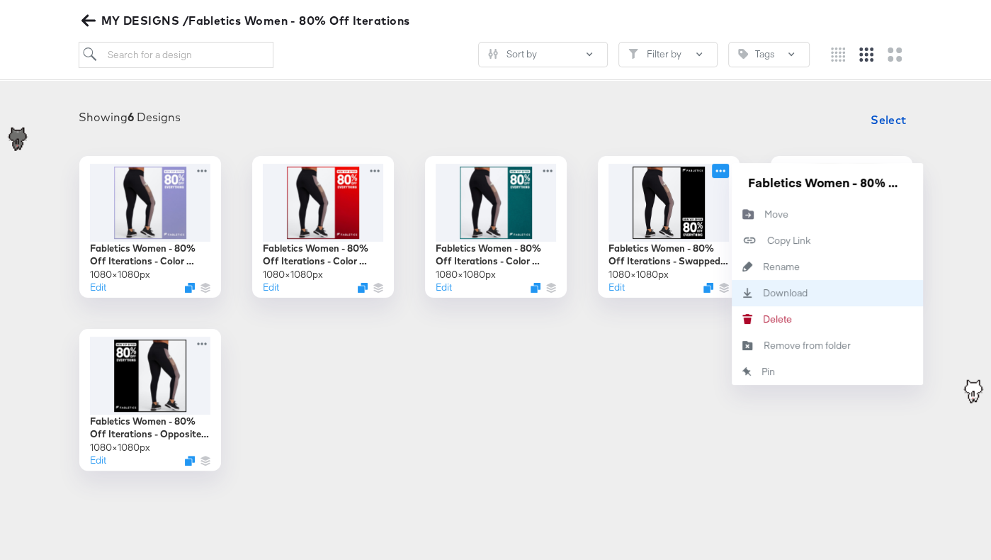
click at [647, 293] on div "Download Download" at bounding box center [763, 293] width 0 height 0
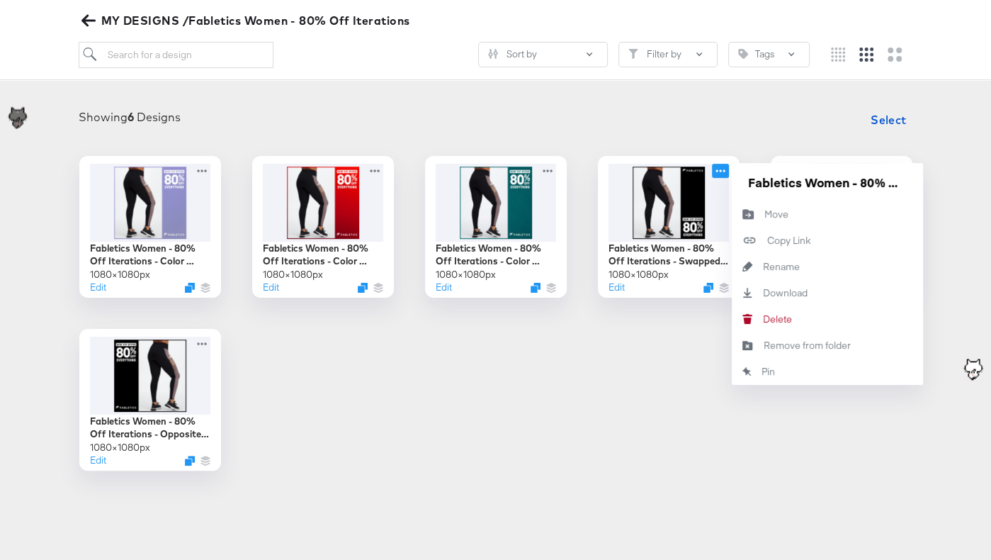
click at [647, 91] on div "Showing 6 Designs Select Fabletics Women - 80% Off Iterations - Color change C …" at bounding box center [495, 287] width 991 height 393
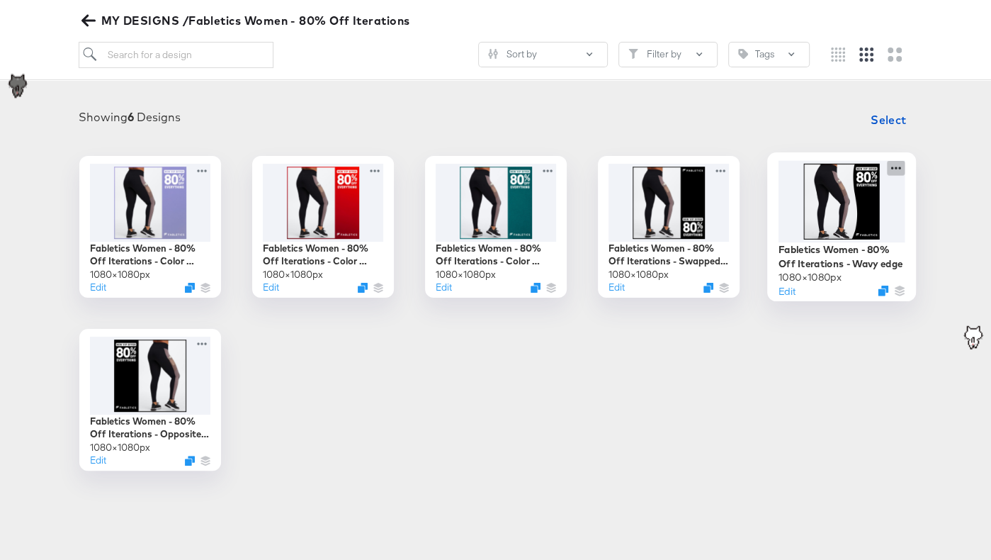
click at [647, 168] on icon at bounding box center [896, 167] width 18 height 15
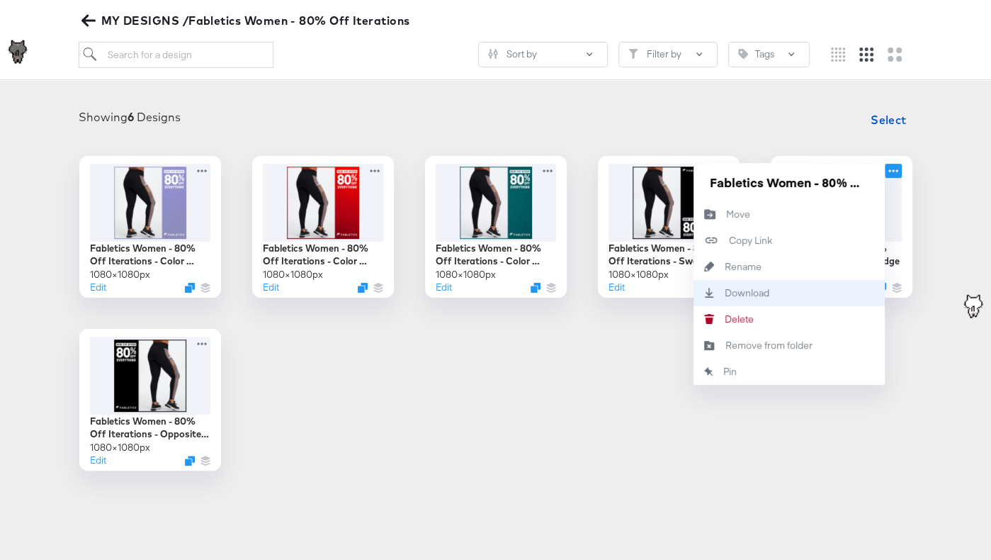
click at [647, 293] on div "Download Download" at bounding box center [789, 293] width 191 height 26
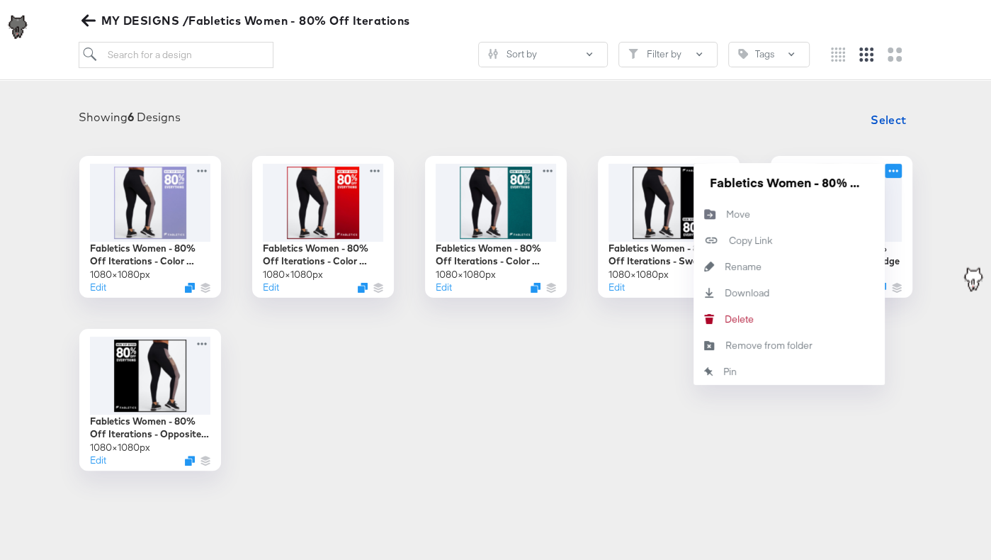
click at [546, 94] on div "Showing 6 Designs Select Fabletics Women - 80% Off Iterations - Color change C …" at bounding box center [495, 287] width 991 height 393
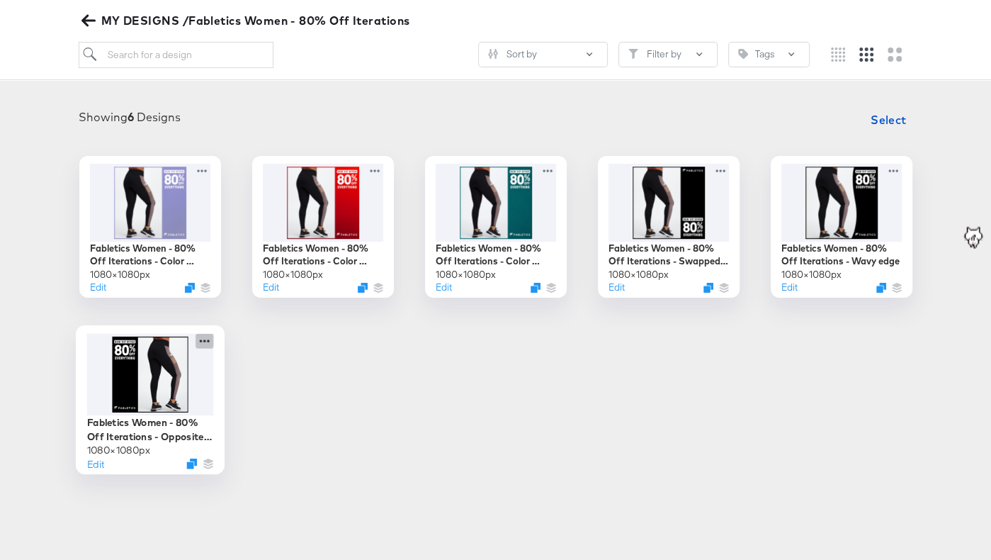
click at [201, 345] on icon at bounding box center [205, 340] width 18 height 15
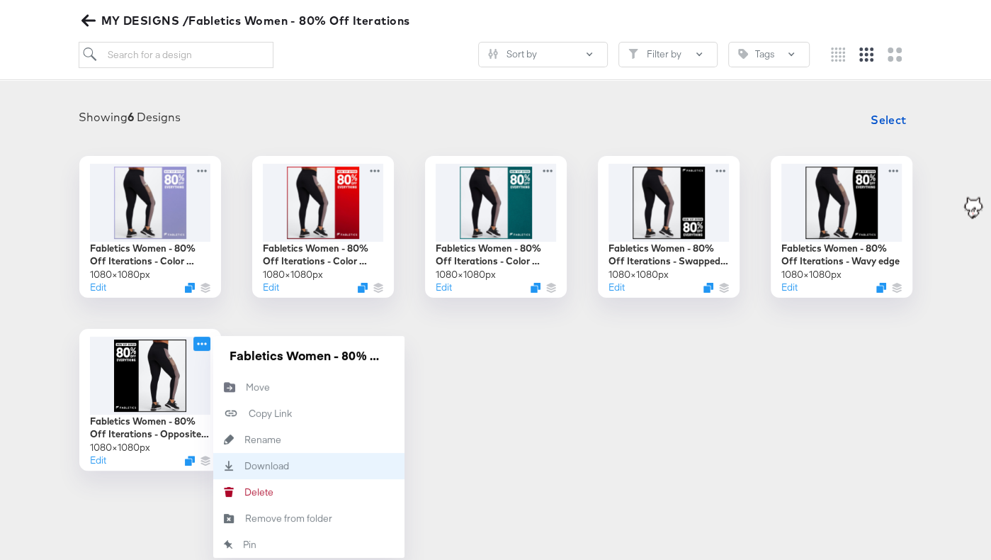
click at [244, 466] on div "Download Download" at bounding box center [244, 466] width 0 height 0
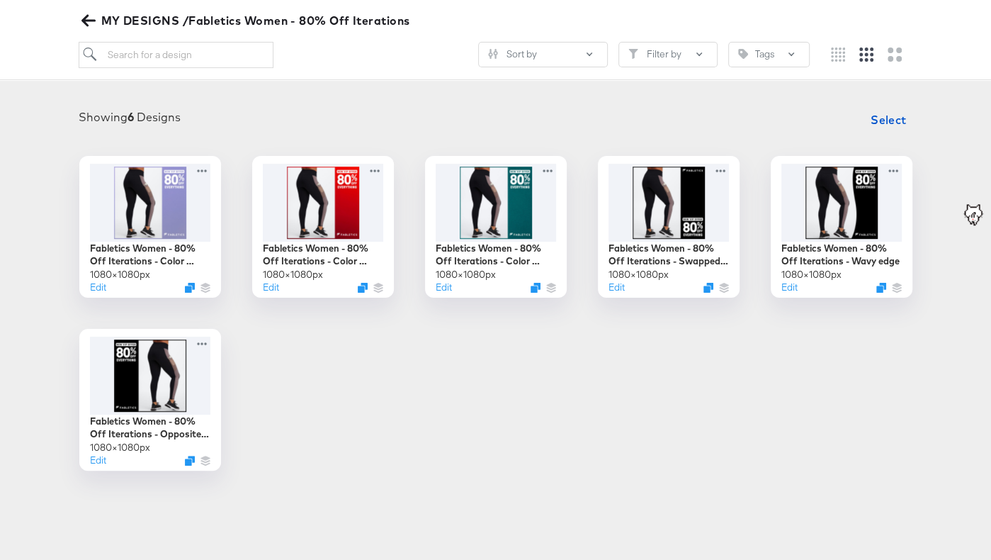
click at [87, 21] on icon "button" at bounding box center [87, 20] width 13 height 11
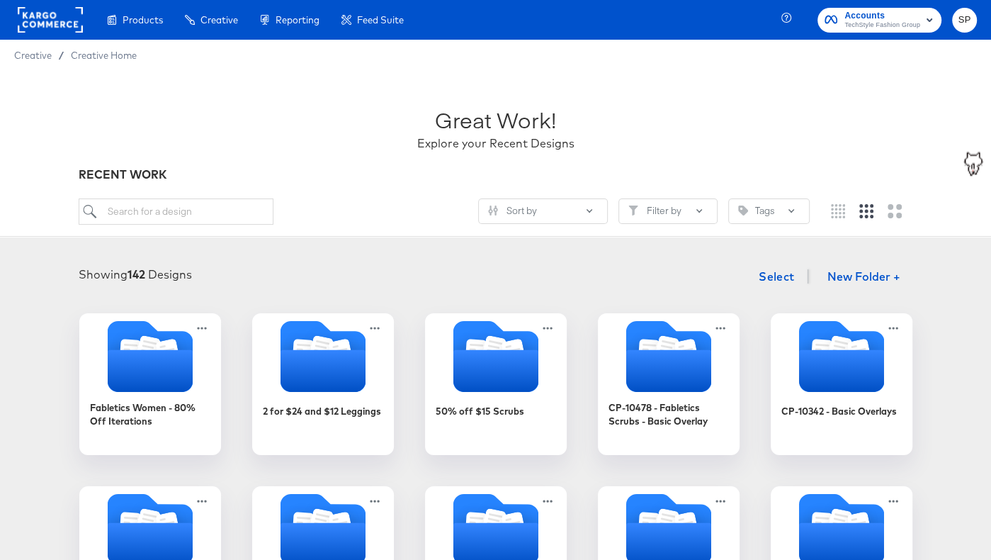
click at [49, 14] on rect at bounding box center [50, 20] width 65 height 26
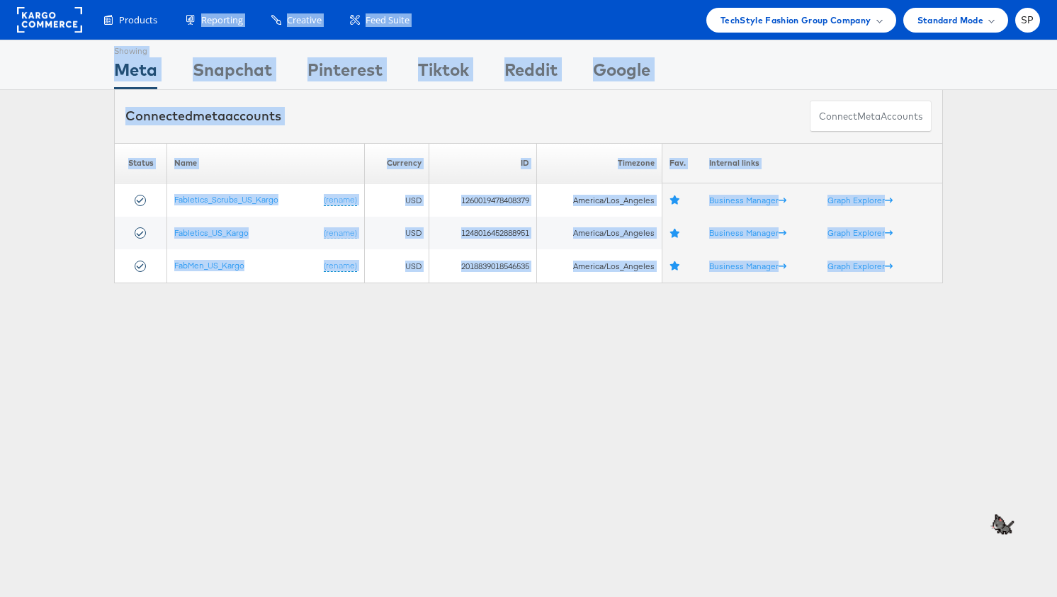
drag, startPoint x: 274, startPoint y: 376, endPoint x: 179, endPoint y: -11, distance: 397.5
click at [179, 0] on html "Products Product Catalogs Enhance Your Product Catalog, Map Them to Publishers,…" at bounding box center [528, 298] width 1057 height 597
